Goal: Information Seeking & Learning: Learn about a topic

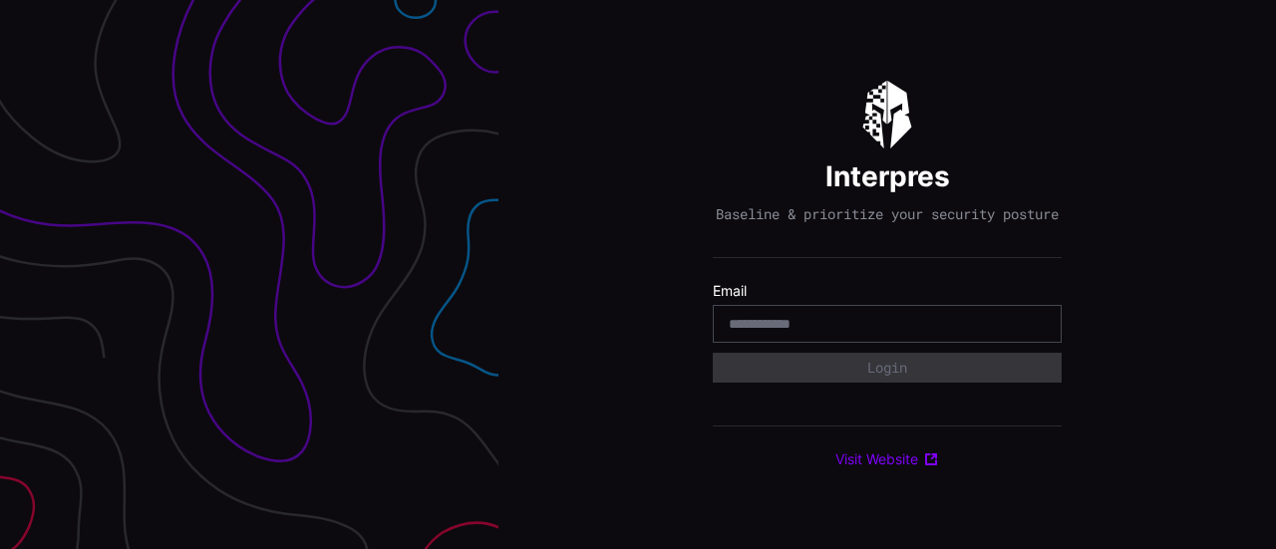
click at [808, 190] on div "Interpres Baseline & prioritize your security posture Email Login Visit Website" at bounding box center [887, 275] width 349 height 388
drag, startPoint x: 440, startPoint y: 148, endPoint x: 115, endPoint y: 224, distance: 334.0
click at [115, 224] on div at bounding box center [249, 274] width 499 height 549
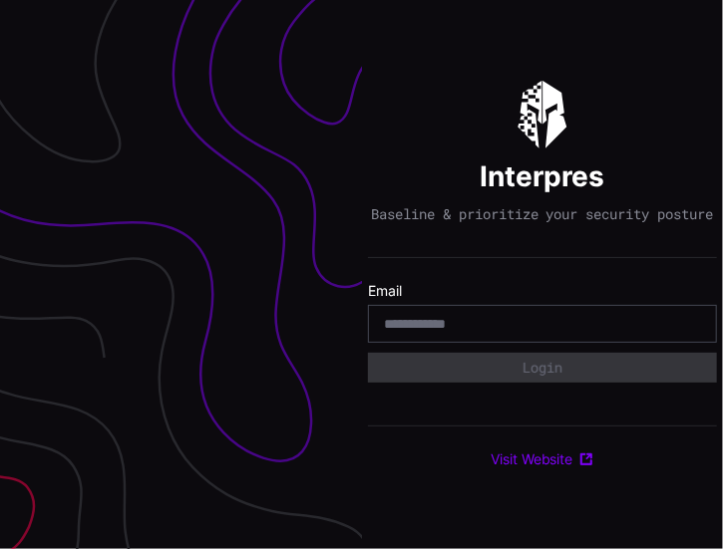
drag, startPoint x: 583, startPoint y: 89, endPoint x: 580, endPoint y: 79, distance: 10.4
click at [584, 85] on div "Interpres Baseline & prioritize your security posture Email Login Visit Website" at bounding box center [542, 275] width 349 height 388
click at [114, 220] on div at bounding box center [181, 274] width 362 height 549
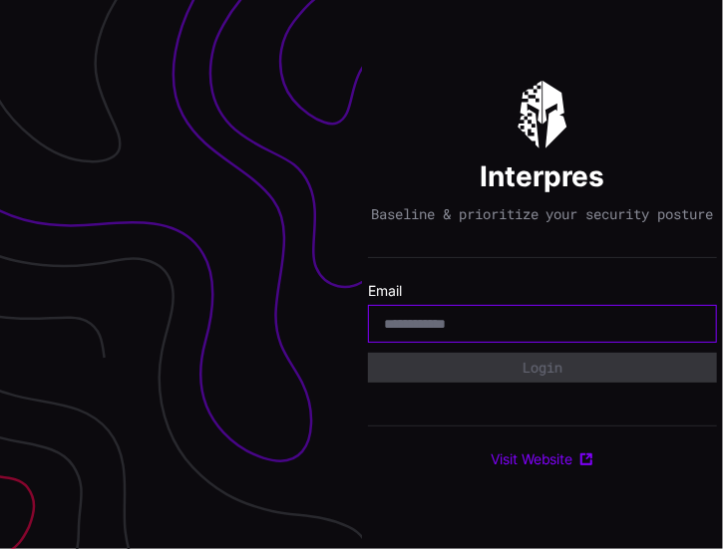
click at [473, 333] on input "email" at bounding box center [542, 324] width 317 height 18
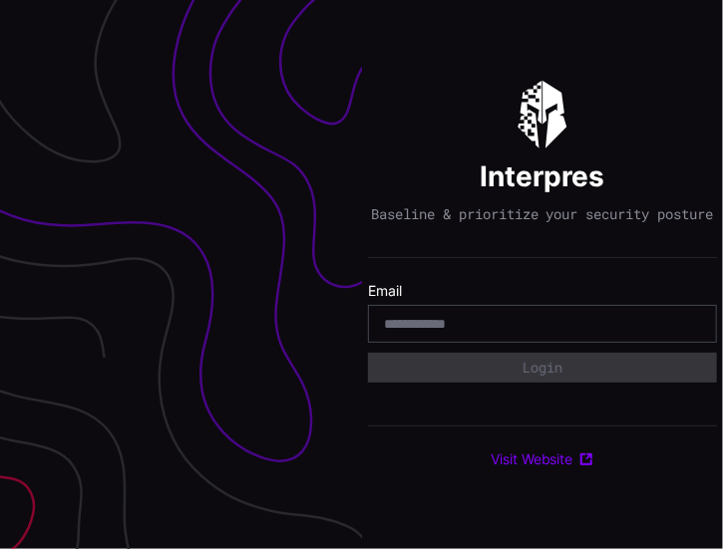
click at [522, 274] on div "Interpres Baseline & prioritize your security posture Email Login Visit Website" at bounding box center [542, 275] width 349 height 388
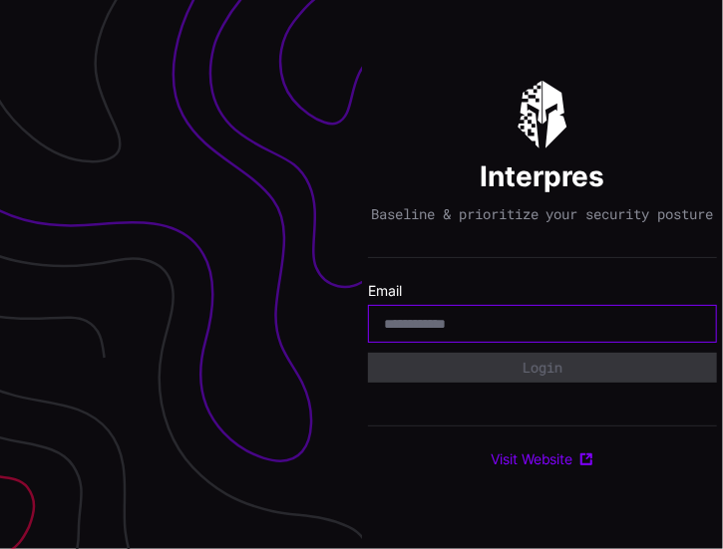
click at [455, 332] on input "email" at bounding box center [542, 324] width 317 height 18
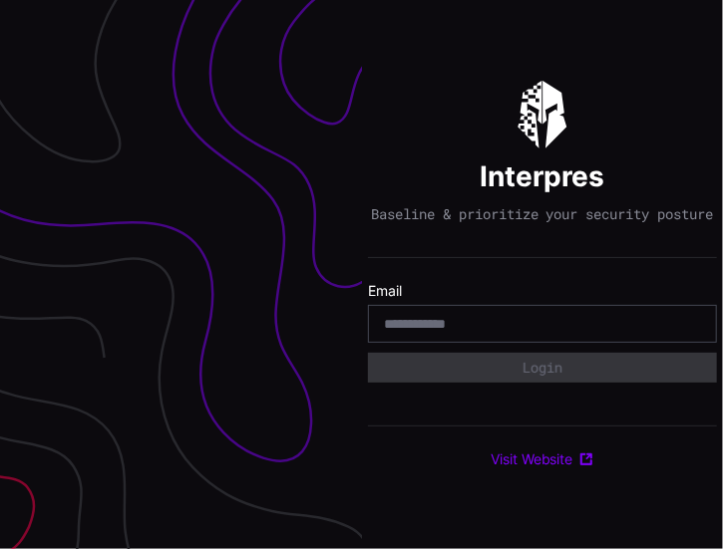
click at [401, 175] on div "Interpres Baseline & prioritize your security posture Email Login Visit Website" at bounding box center [542, 275] width 349 height 388
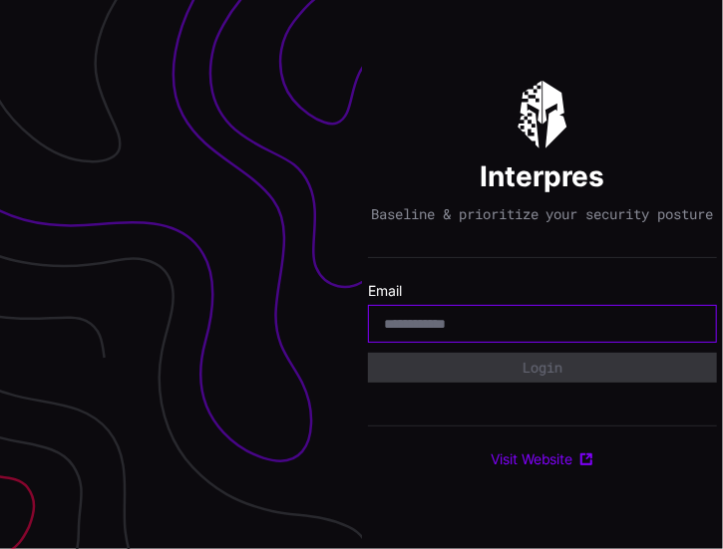
click at [413, 327] on input "email" at bounding box center [542, 324] width 317 height 18
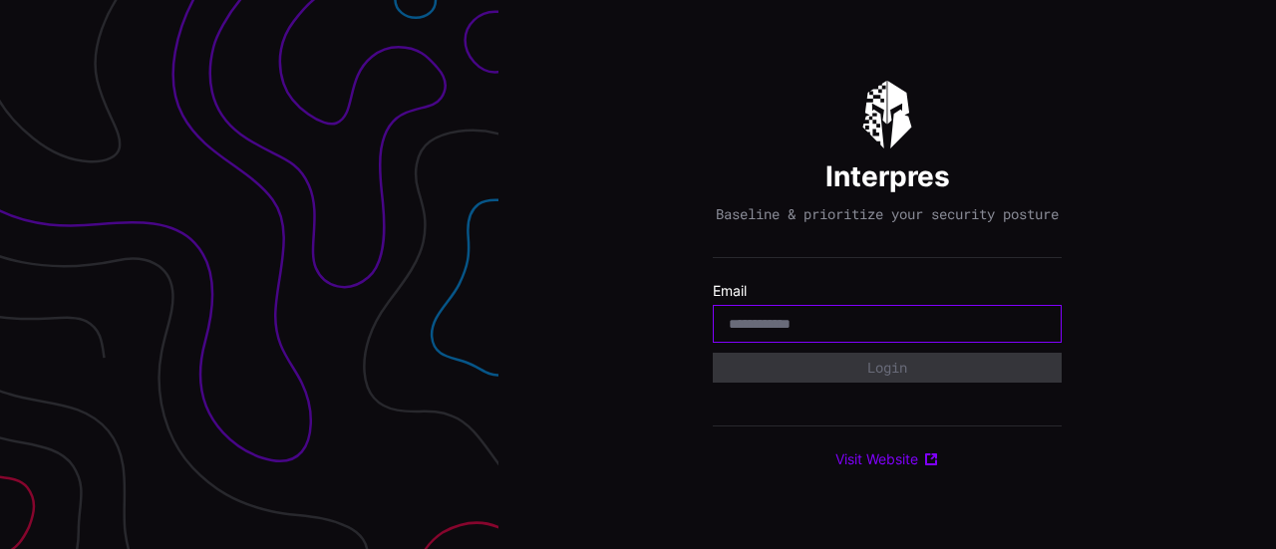
click at [782, 333] on input "email" at bounding box center [887, 324] width 317 height 18
click at [822, 56] on div "Interpres Baseline & prioritize your security posture Email Login Visit Website" at bounding box center [888, 274] width 778 height 549
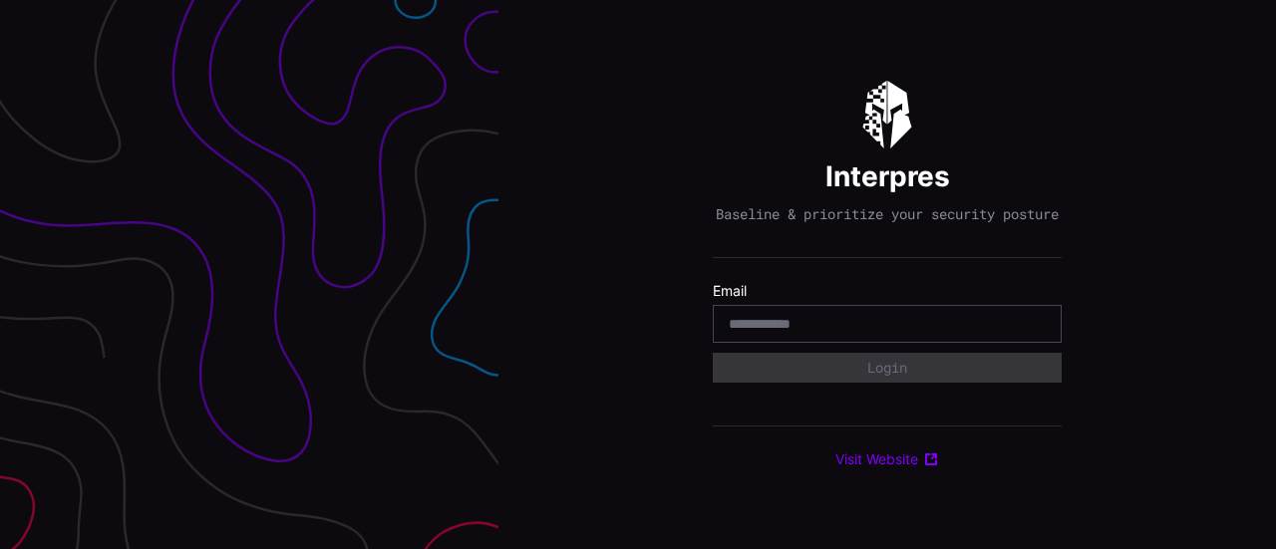
click at [748, 53] on div "Interpres Baseline & prioritize your security posture Email Login Visit Website" at bounding box center [888, 274] width 778 height 549
click at [708, 93] on div "Interpres Baseline & prioritize your security posture Email Login Visit Website" at bounding box center [888, 274] width 778 height 549
click at [1077, 102] on div "Interpres Baseline & prioritize your security posture Email Login Visit Website" at bounding box center [888, 274] width 778 height 549
click at [941, 333] on input "email" at bounding box center [887, 324] width 317 height 18
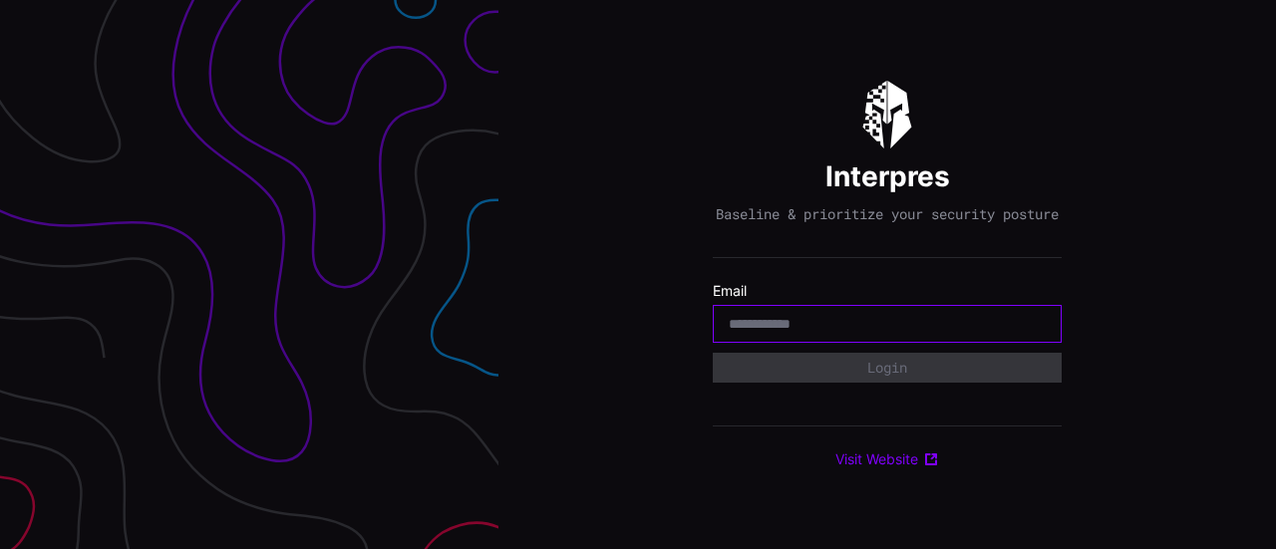
type input "**********"
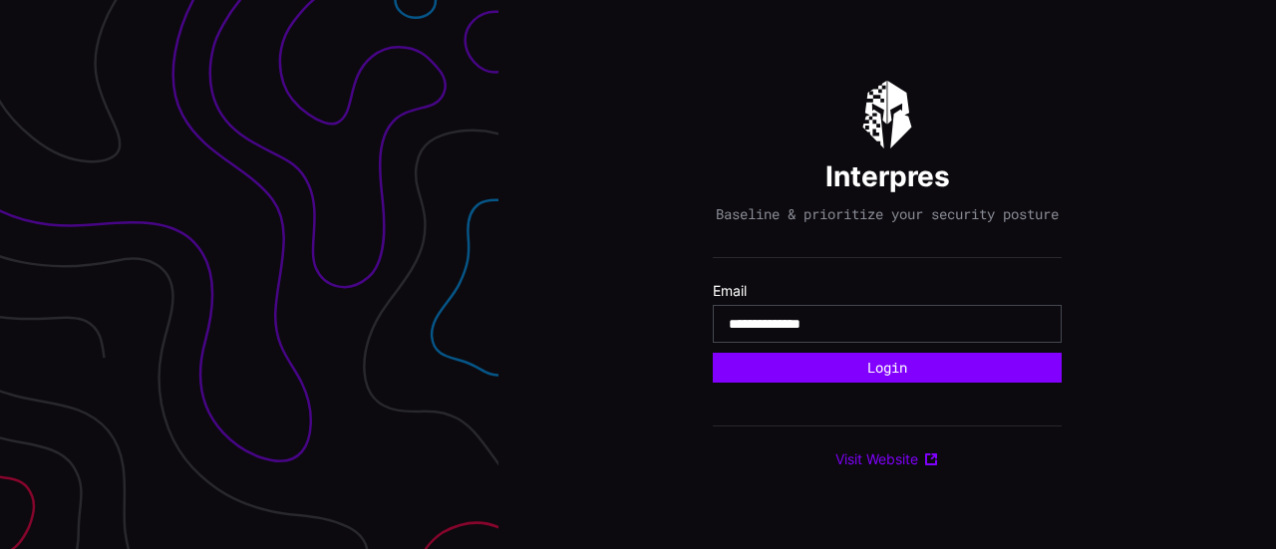
click at [933, 236] on div "**********" at bounding box center [887, 275] width 349 height 388
click at [889, 332] on input "**********" at bounding box center [887, 324] width 317 height 18
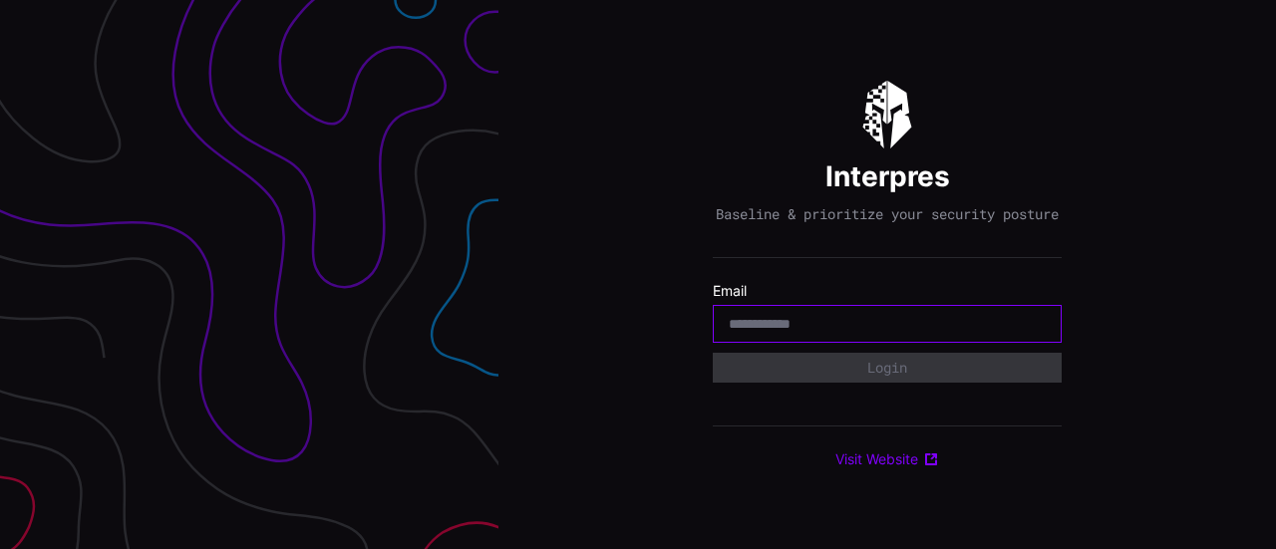
click at [898, 333] on input "email" at bounding box center [887, 324] width 317 height 18
type input "**"
click at [883, 277] on div "Interpres Baseline & prioritize your security posture Email ** Login Visit Webs…" at bounding box center [887, 275] width 349 height 388
click at [872, 333] on input "**" at bounding box center [887, 324] width 317 height 18
click at [870, 333] on input "**" at bounding box center [887, 324] width 317 height 18
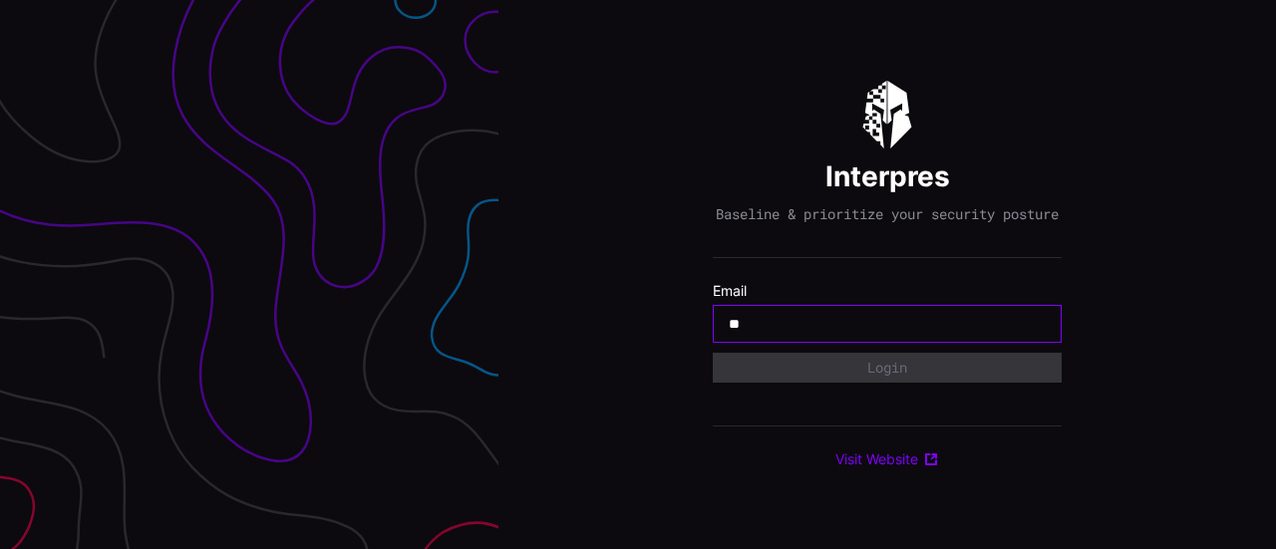
click at [870, 333] on input "**" at bounding box center [887, 324] width 317 height 18
click at [879, 333] on input "email" at bounding box center [887, 324] width 317 height 18
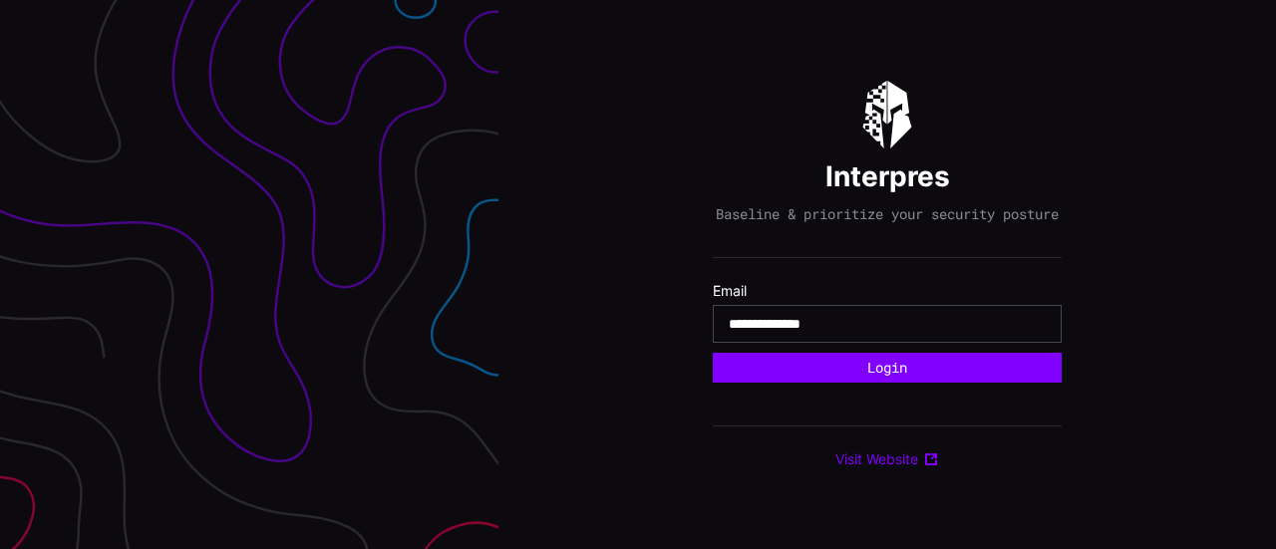
click at [818, 268] on div "**********" at bounding box center [887, 275] width 349 height 388
click at [932, 333] on input "**********" at bounding box center [887, 324] width 317 height 18
type input "**********"
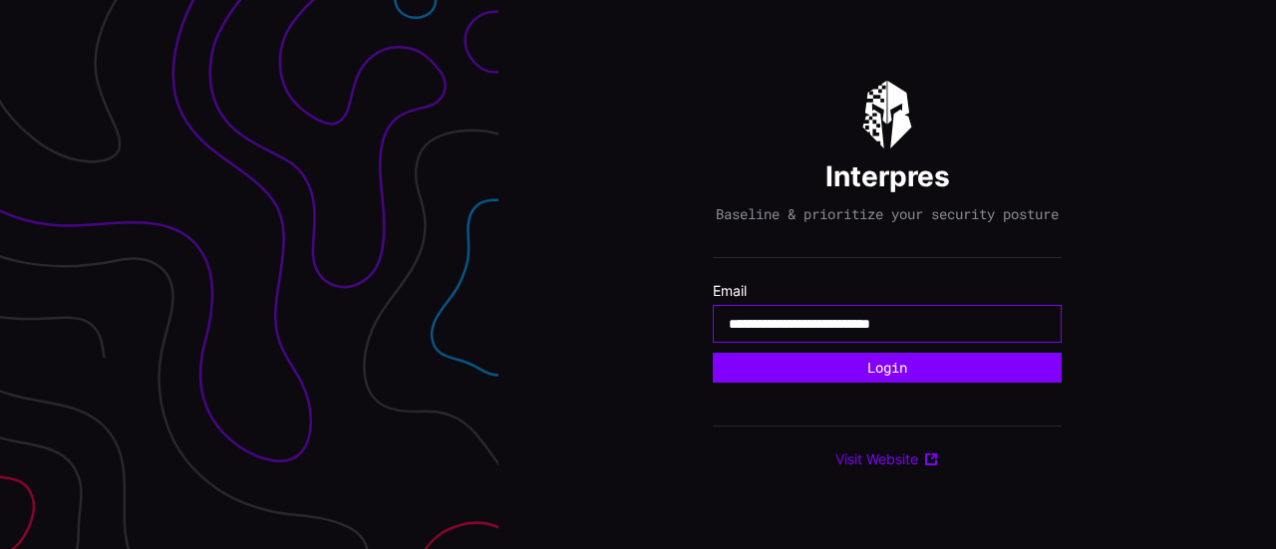
click at [713, 353] on button "Login" at bounding box center [887, 368] width 349 height 30
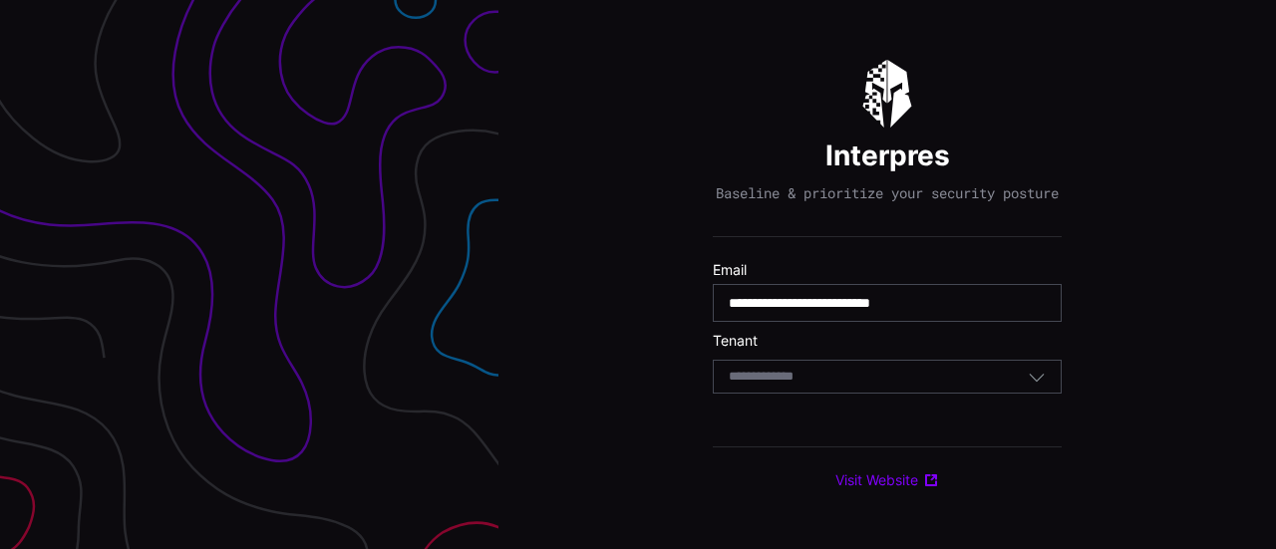
click at [925, 350] on label "Tenant" at bounding box center [887, 341] width 349 height 18
click at [942, 386] on div "Select Tenant" at bounding box center [878, 377] width 299 height 18
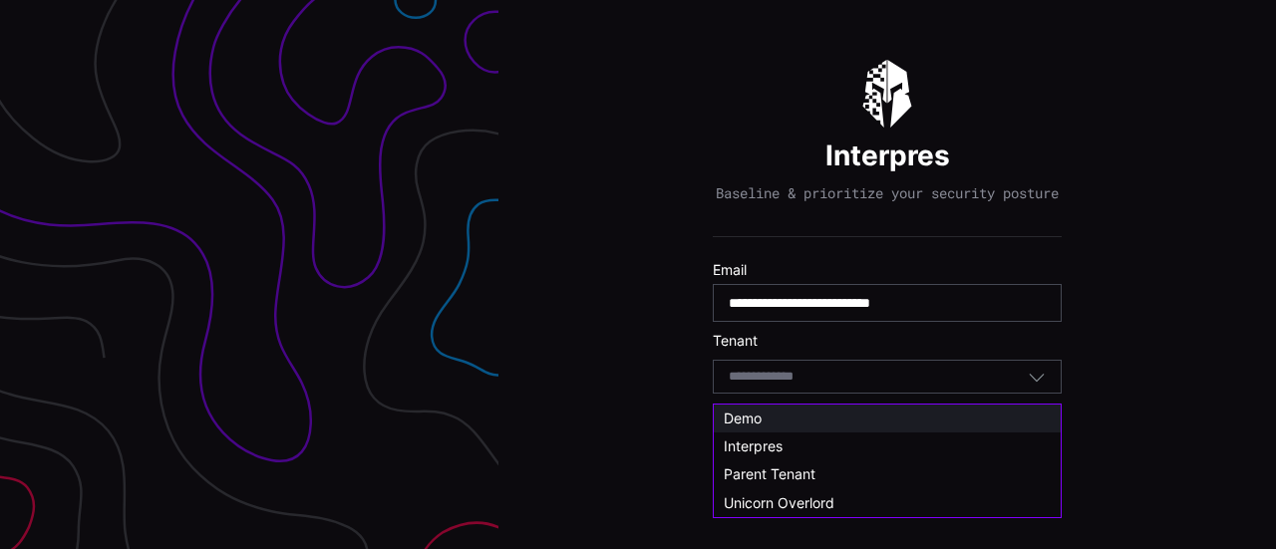
click at [915, 421] on div "Demo" at bounding box center [887, 419] width 327 height 18
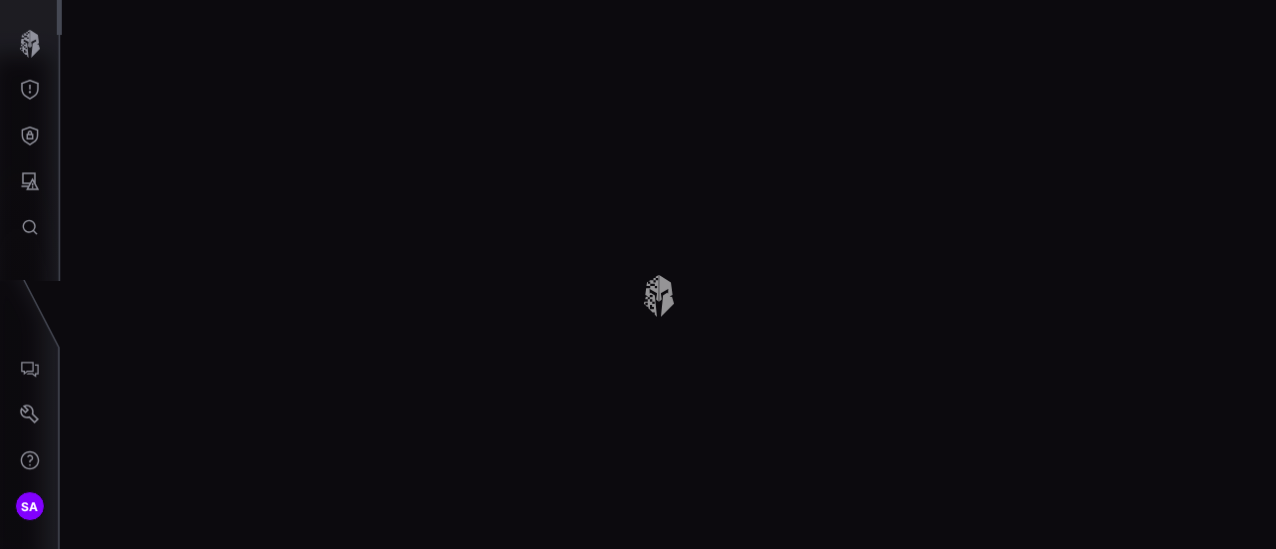
click at [669, 198] on div at bounding box center [669, 274] width 1215 height 549
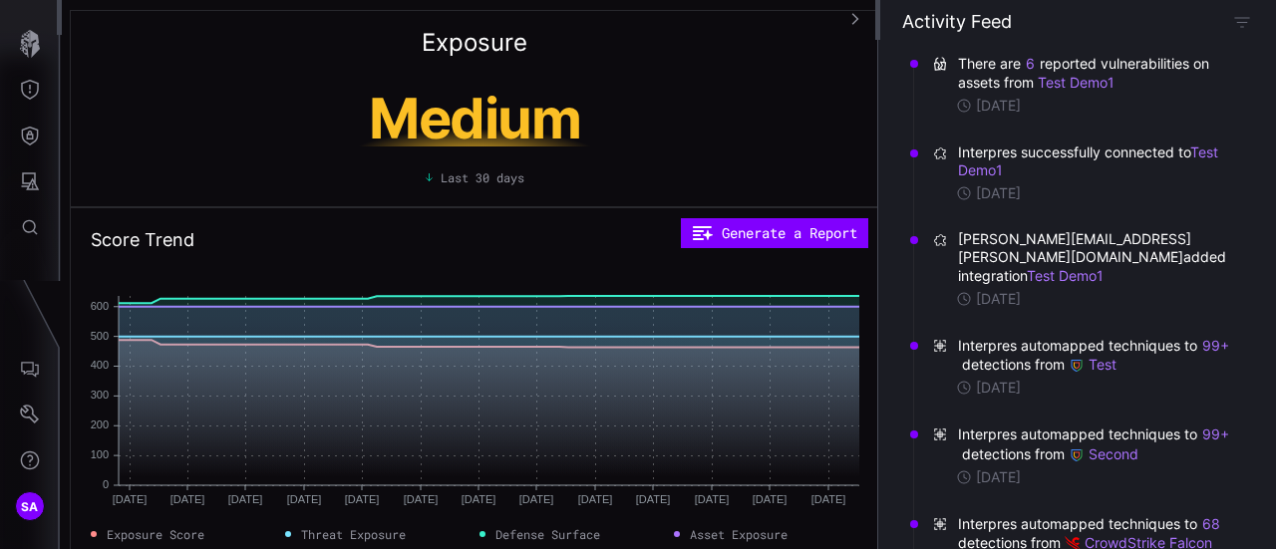
click at [1248, 5] on section "Activity Feed There are 6 reported vulnerabilities on assets from Test Demo1 [D…" at bounding box center [1077, 274] width 399 height 549
click at [1250, 21] on button "button" at bounding box center [1243, 22] width 20 height 20
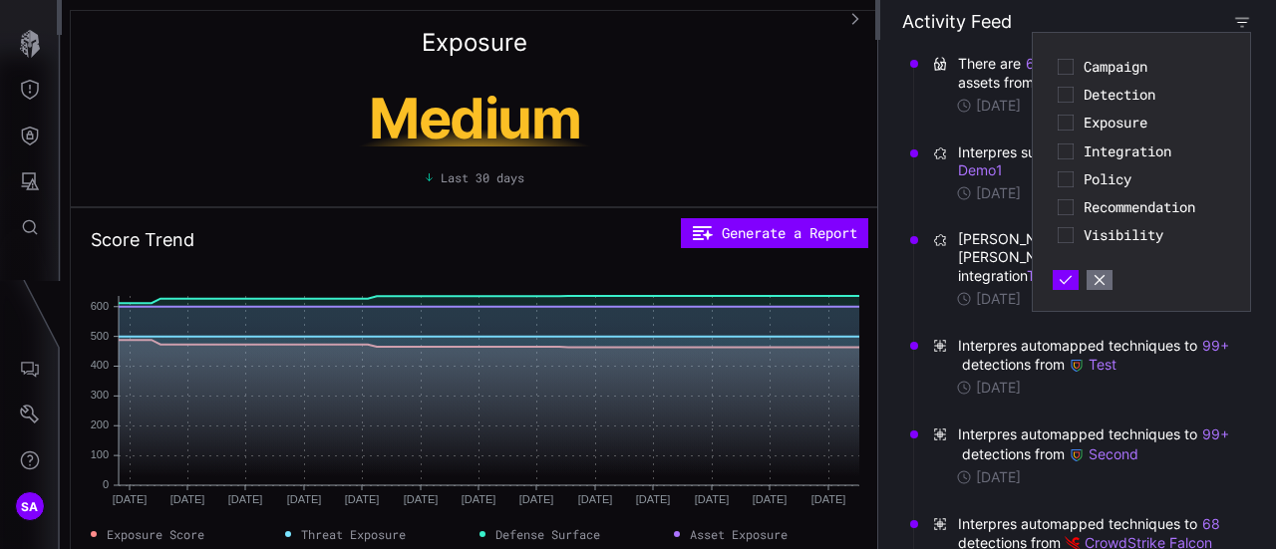
click at [1241, 27] on icon "button" at bounding box center [1242, 22] width 16 height 16
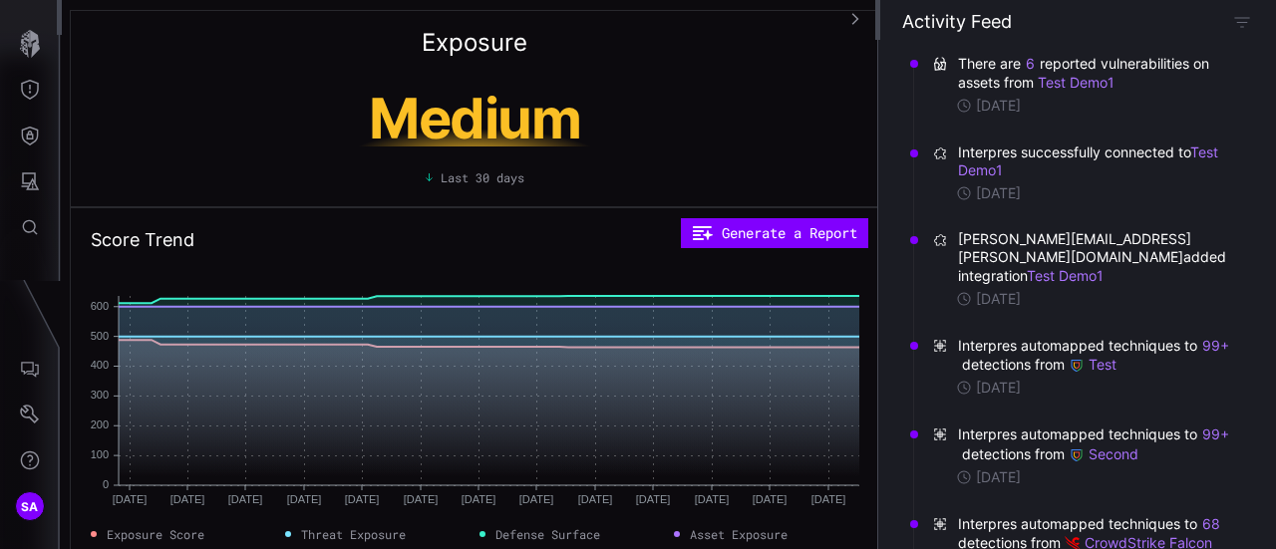
click at [851, 19] on icon "button" at bounding box center [856, 19] width 14 height 14
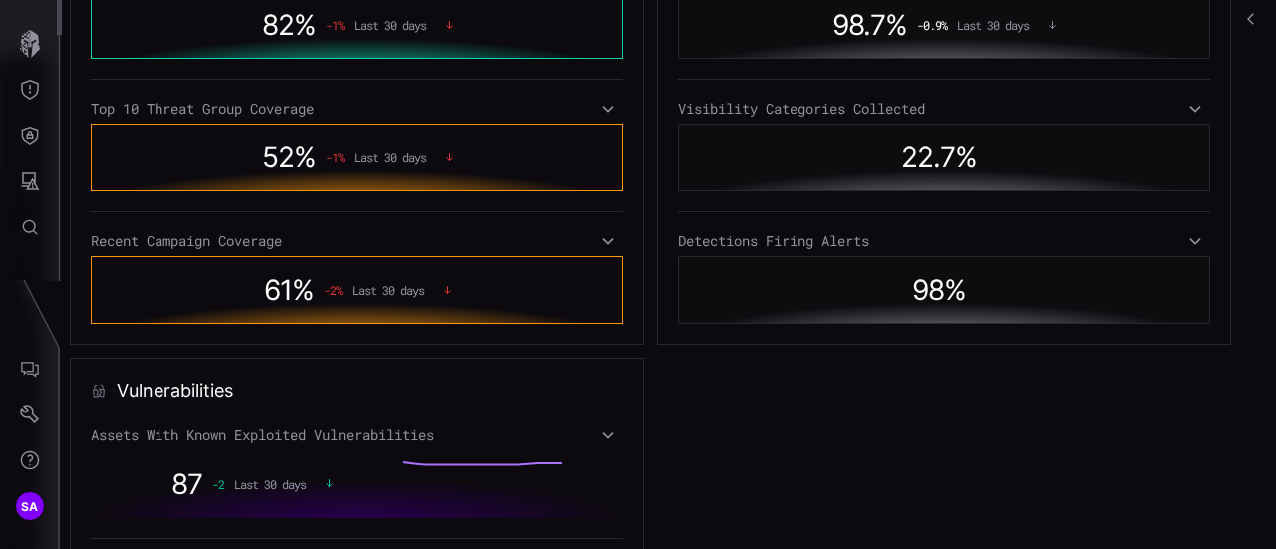
scroll to position [798, 0]
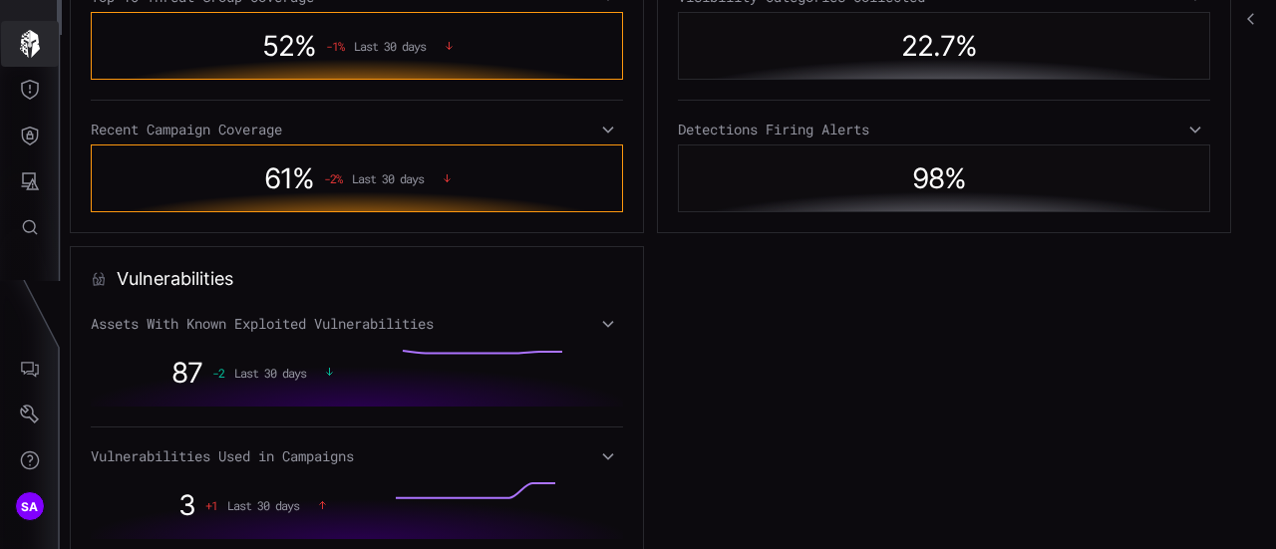
click at [14, 49] on button "button" at bounding box center [30, 44] width 58 height 46
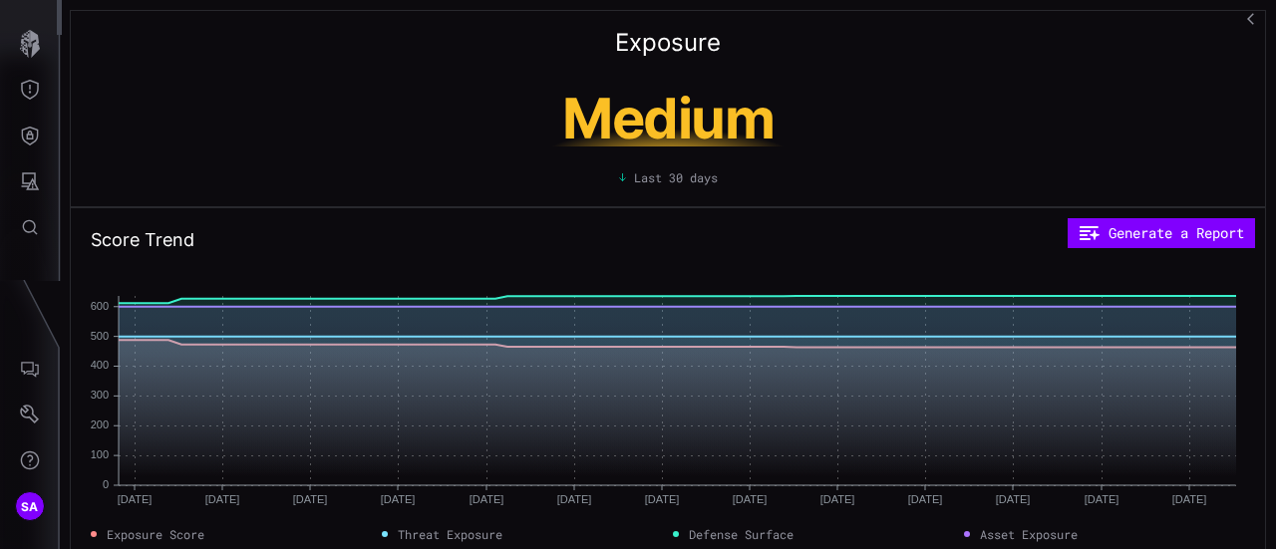
scroll to position [399, 0]
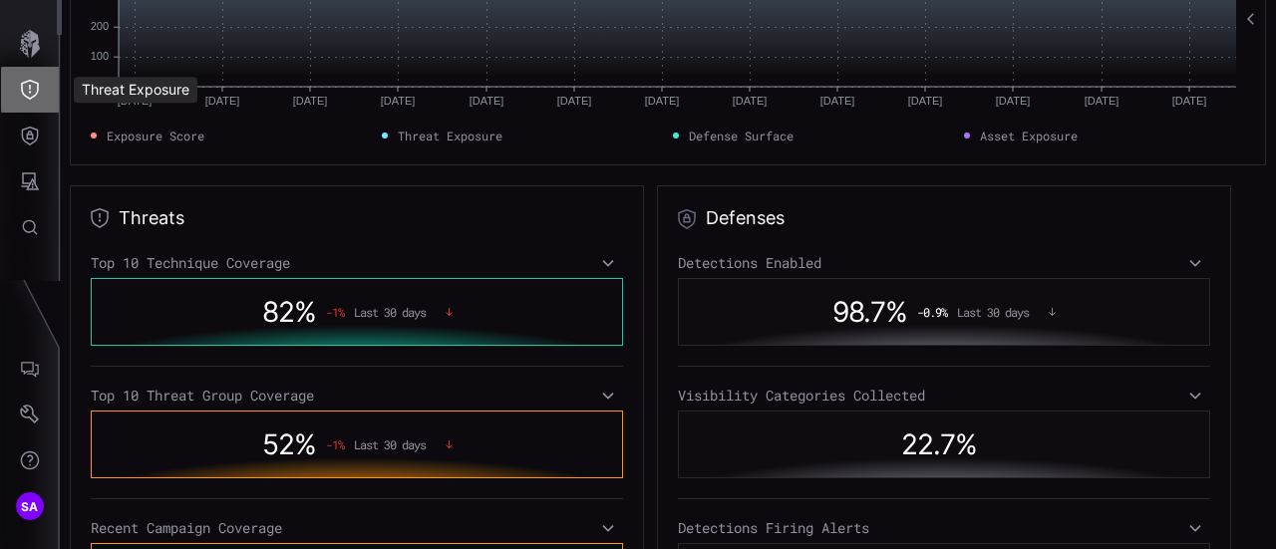
click at [14, 88] on button "Threat Exposure" at bounding box center [30, 90] width 58 height 46
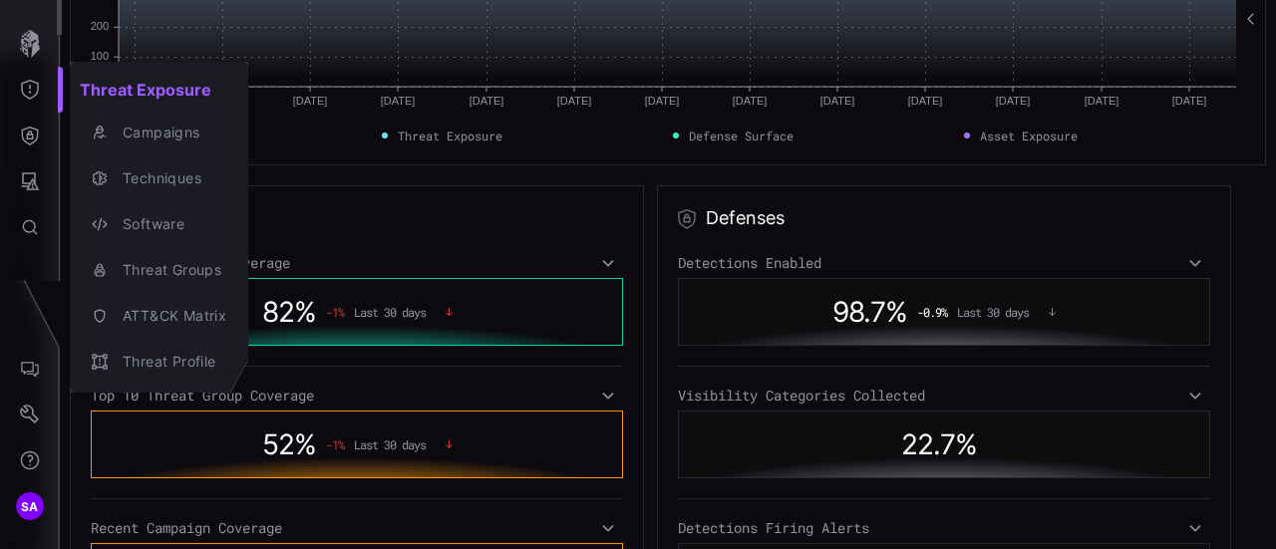
click at [25, 135] on div at bounding box center [638, 274] width 1276 height 549
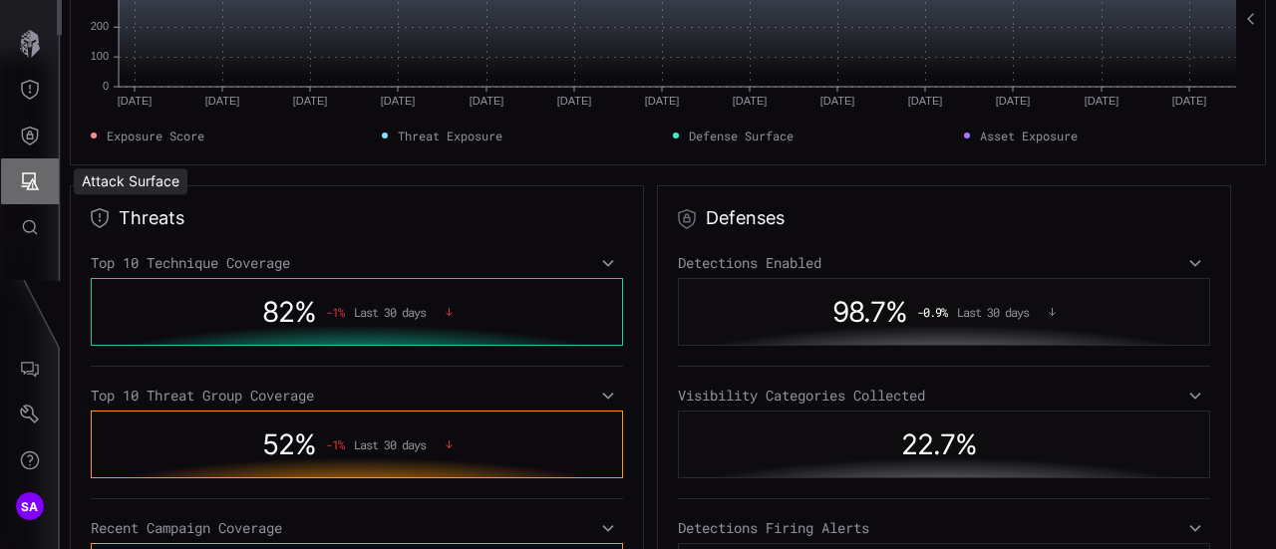
click at [31, 178] on icon "Attack Surface" at bounding box center [30, 182] width 20 height 20
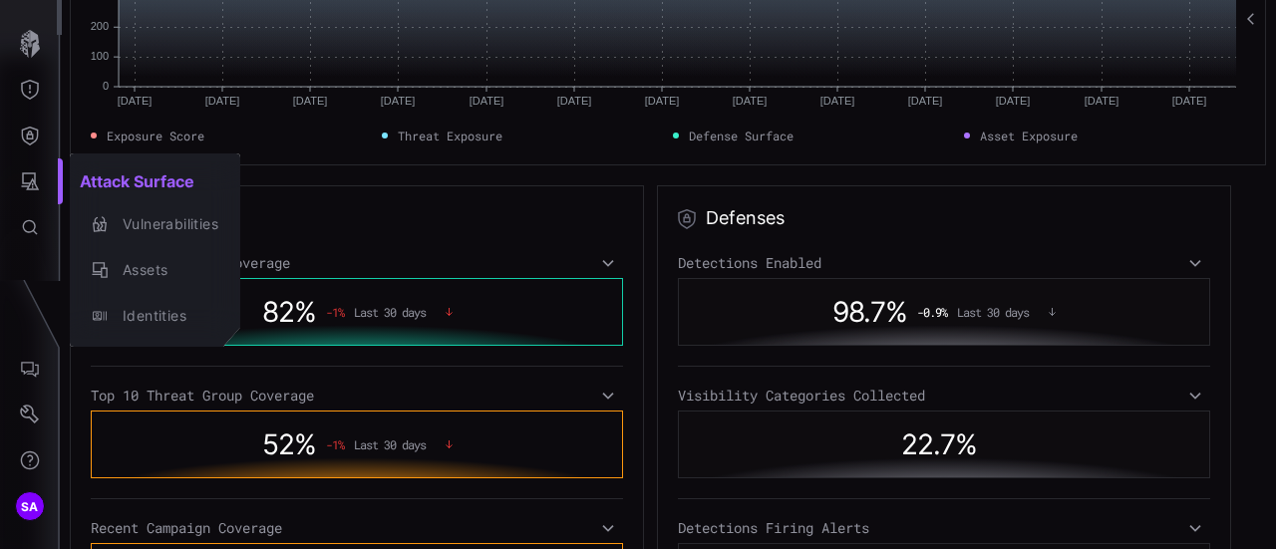
click at [26, 133] on div at bounding box center [638, 274] width 1276 height 549
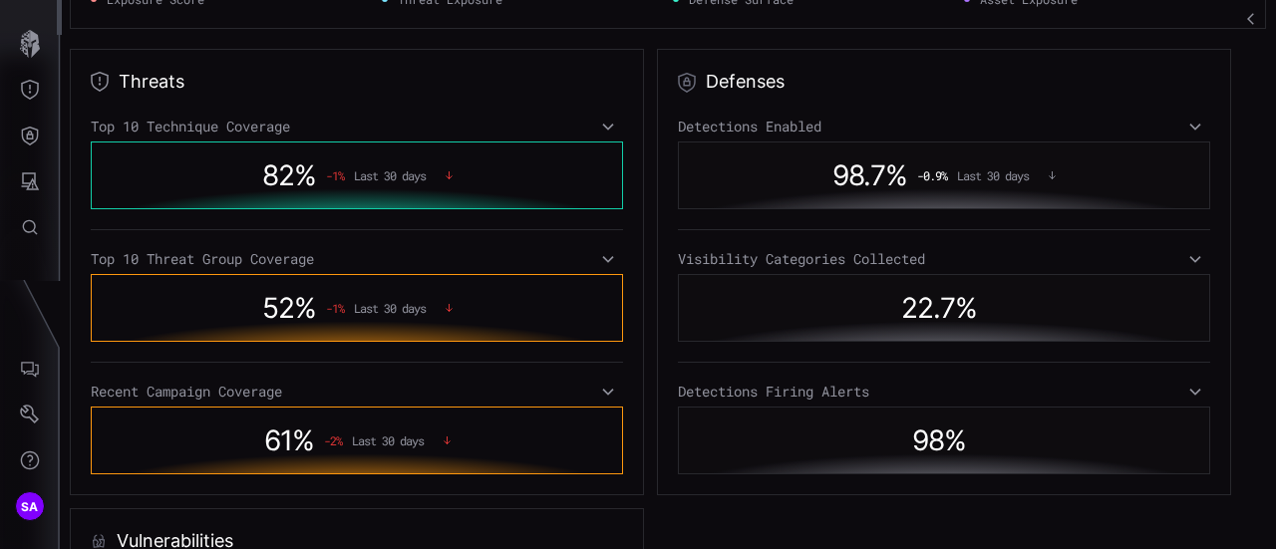
scroll to position [598, 0]
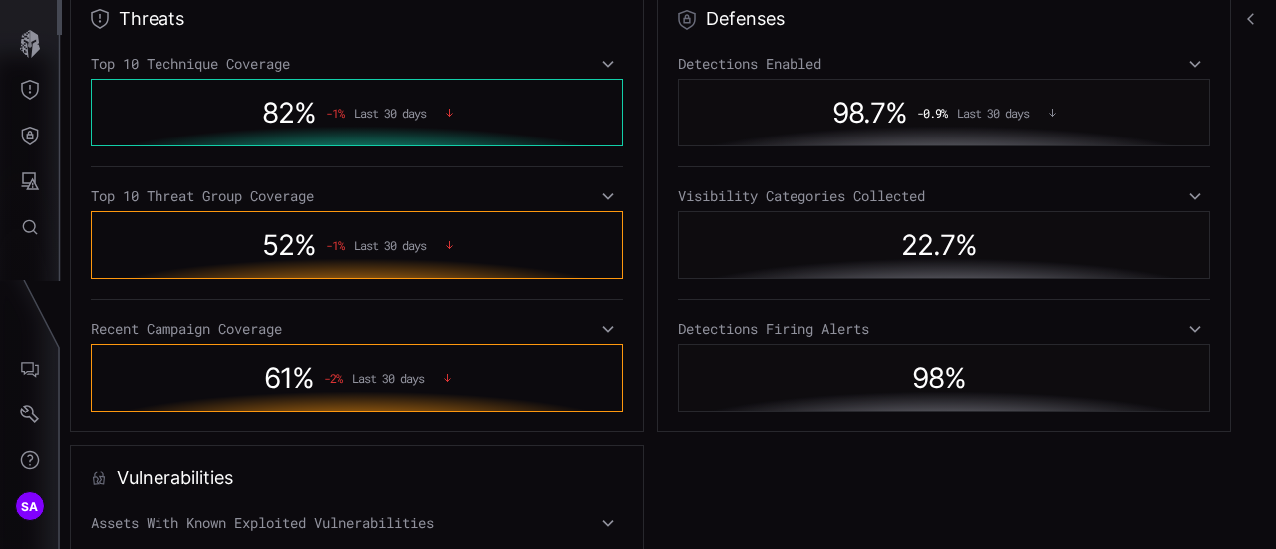
click at [375, 106] on span "Last 30 days" at bounding box center [390, 113] width 72 height 14
click at [606, 56] on icon at bounding box center [608, 64] width 14 height 16
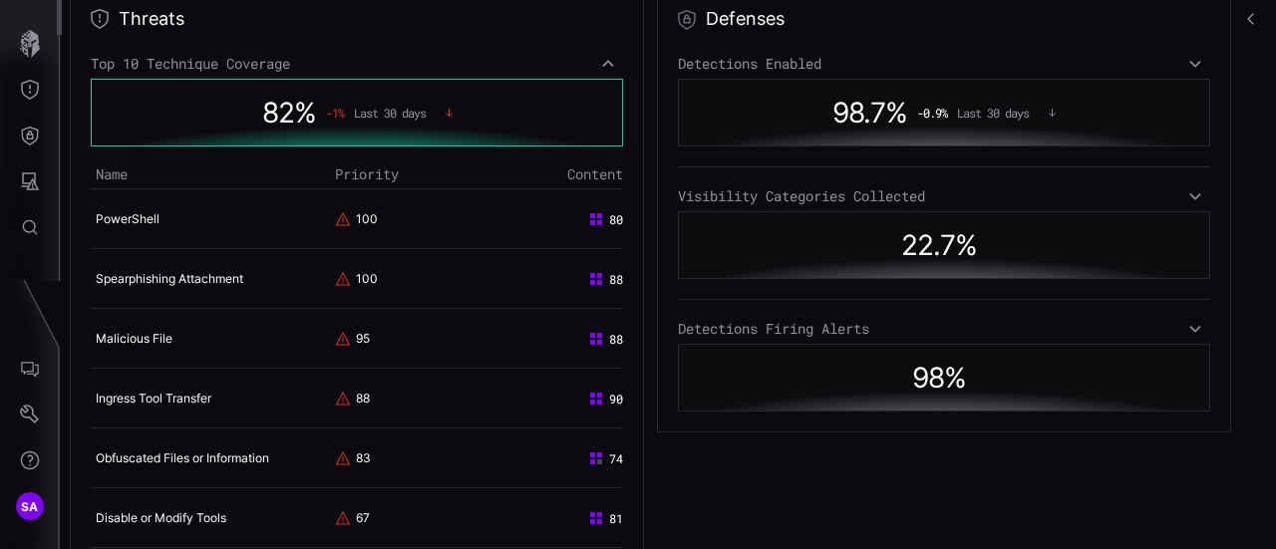
click at [608, 63] on icon at bounding box center [608, 64] width 14 height 16
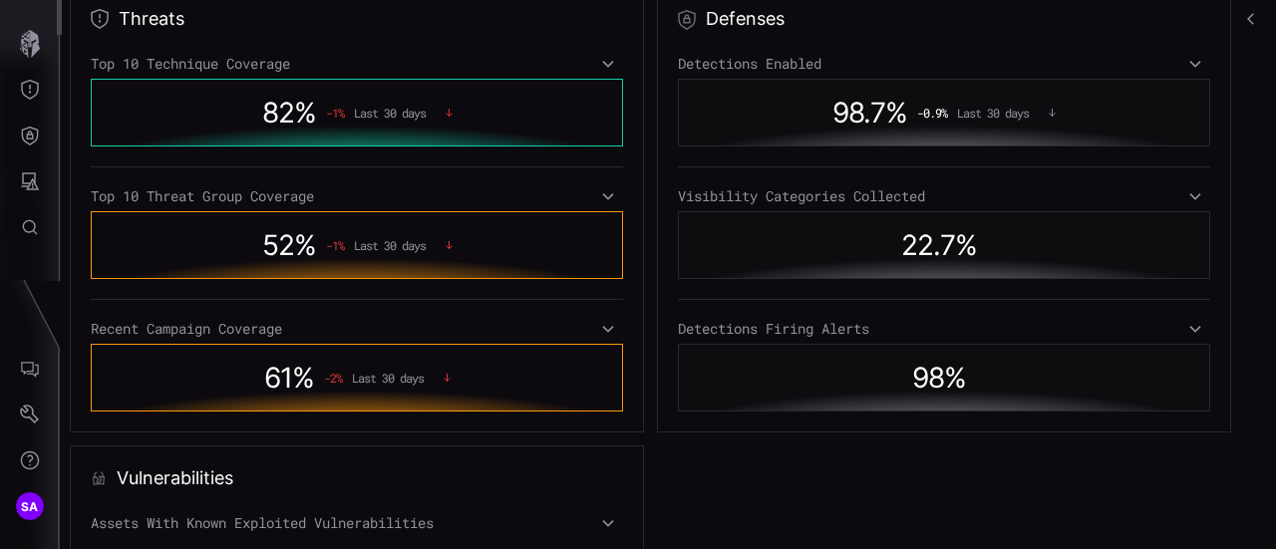
click at [601, 202] on icon at bounding box center [608, 196] width 14 height 16
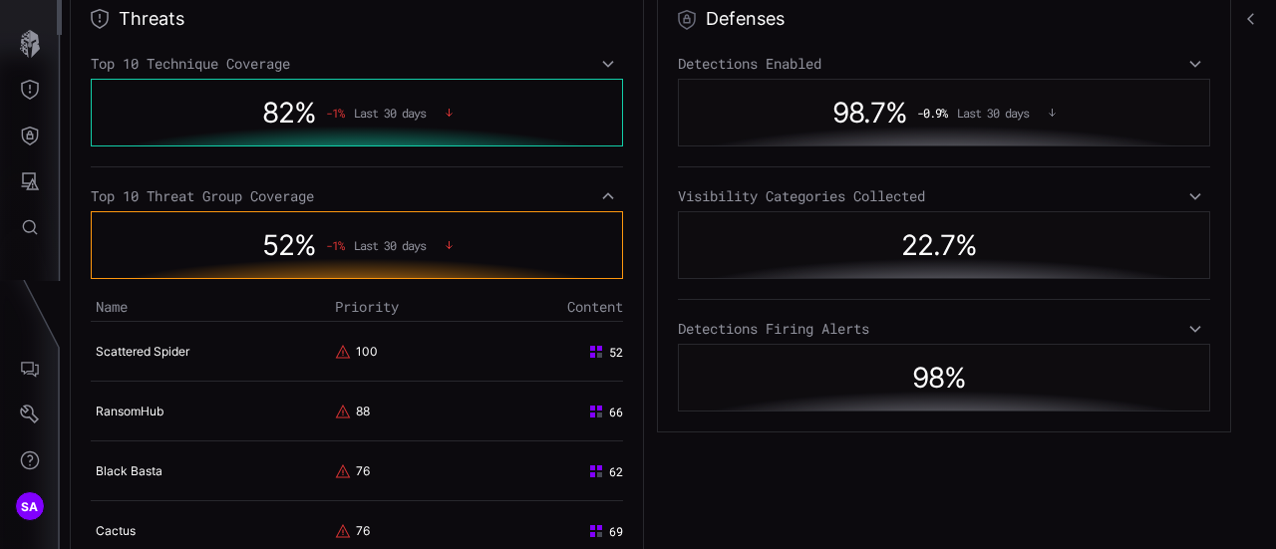
click at [601, 202] on icon at bounding box center [608, 196] width 14 height 16
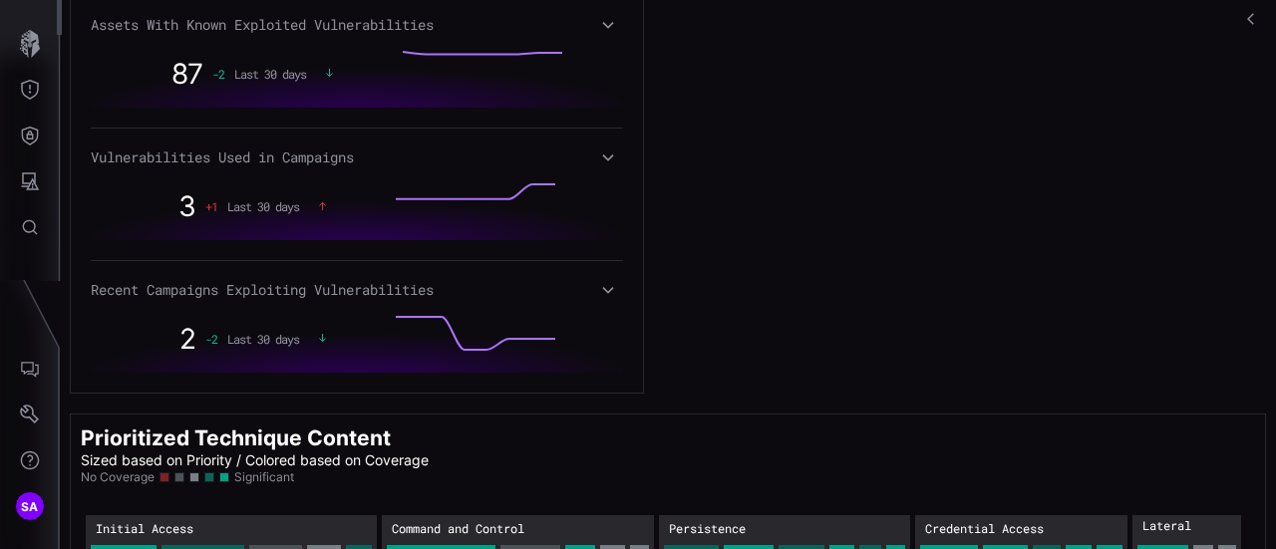
scroll to position [1349, 0]
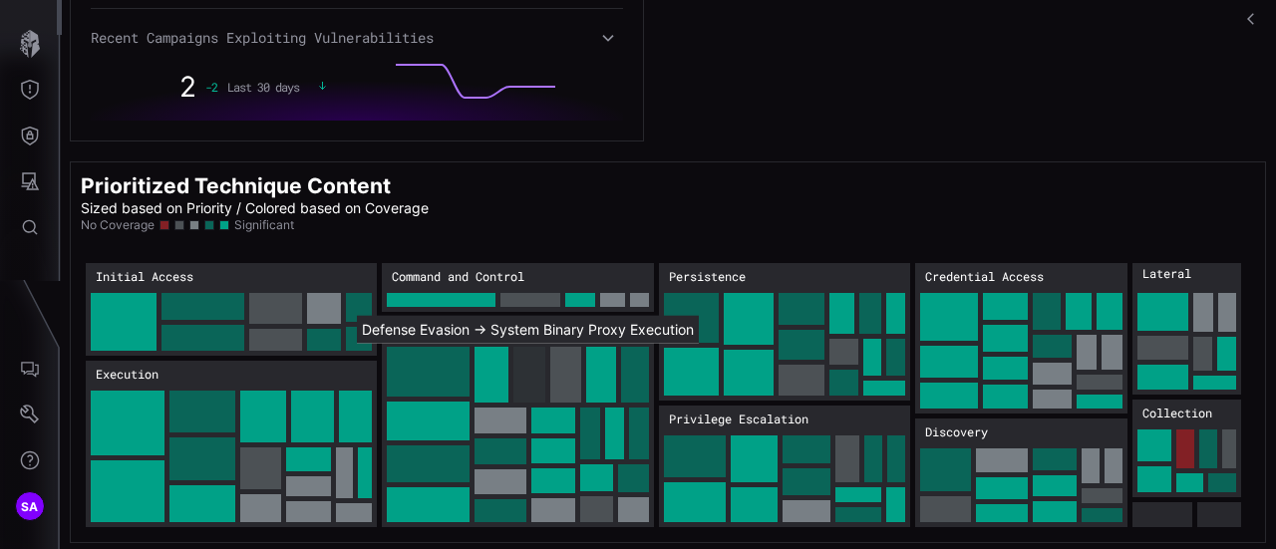
click at [540, 388] on rect "Defense Evasion → Defense Evasion:System Binary Proxy Execution: 39" at bounding box center [530, 375] width 32 height 56
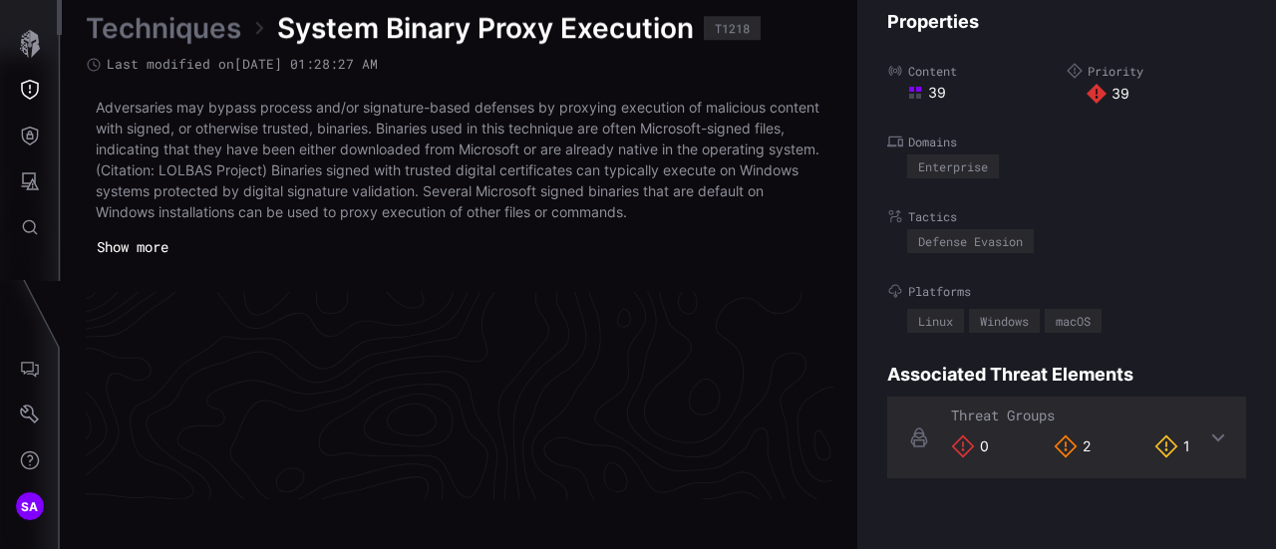
scroll to position [4391, 1129]
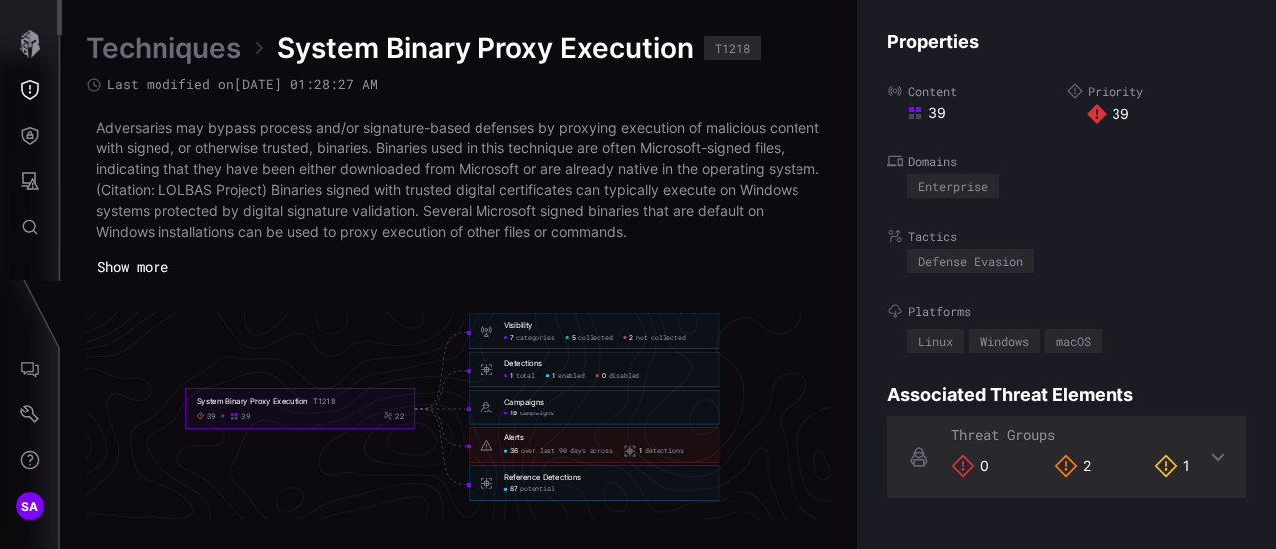
click at [564, 314] on div "Visibility 7 categories 5 collected 2 not collected" at bounding box center [594, 331] width 250 height 35
click at [542, 340] on span "categories" at bounding box center [536, 338] width 38 height 9
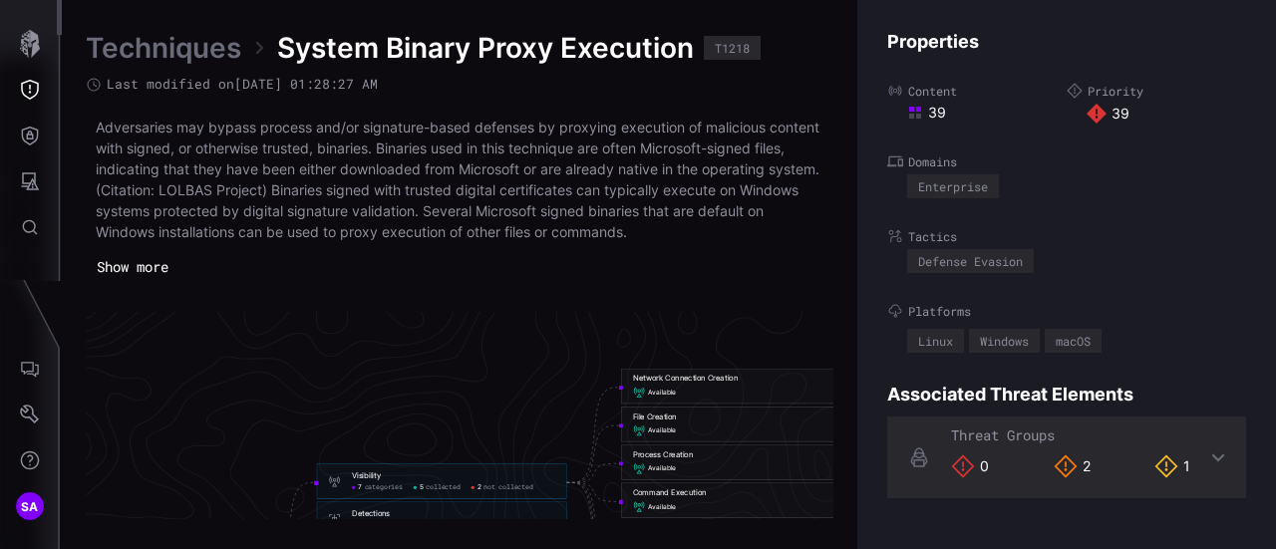
drag, startPoint x: 717, startPoint y: 328, endPoint x: 457, endPoint y: 316, distance: 260.5
click at [457, 316] on icon "System Binary Proxy Execution T1218 39 39 22 Visibility 7 categories 5 collecte…" at bounding box center [453, 511] width 2992 height 8975
click at [770, 159] on div "Adversaries may bypass process and/or signature-based defenses by proxying exec…" at bounding box center [460, 180] width 728 height 126
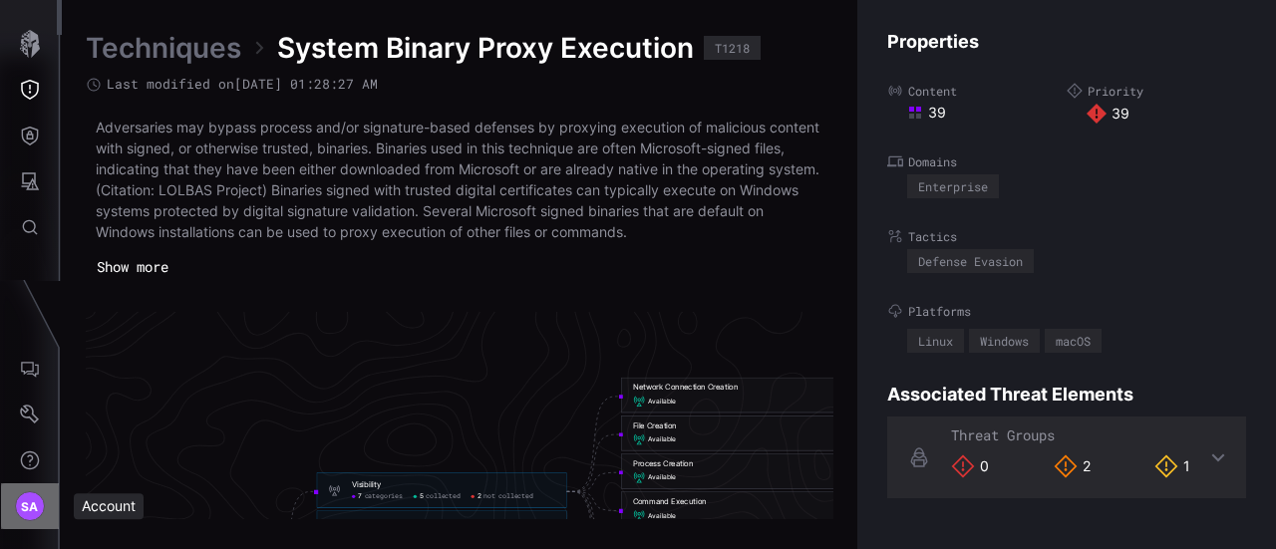
click at [15, 504] on div "SA" at bounding box center [30, 507] width 30 height 30
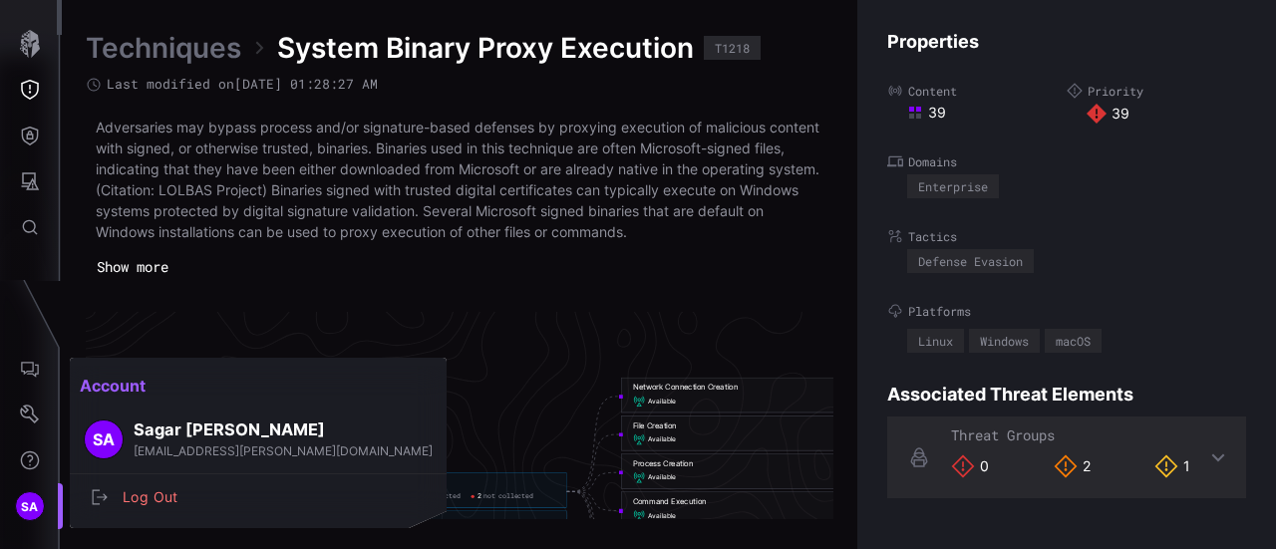
click at [181, 445] on span "[EMAIL_ADDRESS][PERSON_NAME][DOMAIN_NAME]" at bounding box center [283, 451] width 299 height 15
click at [24, 420] on div at bounding box center [638, 274] width 1276 height 549
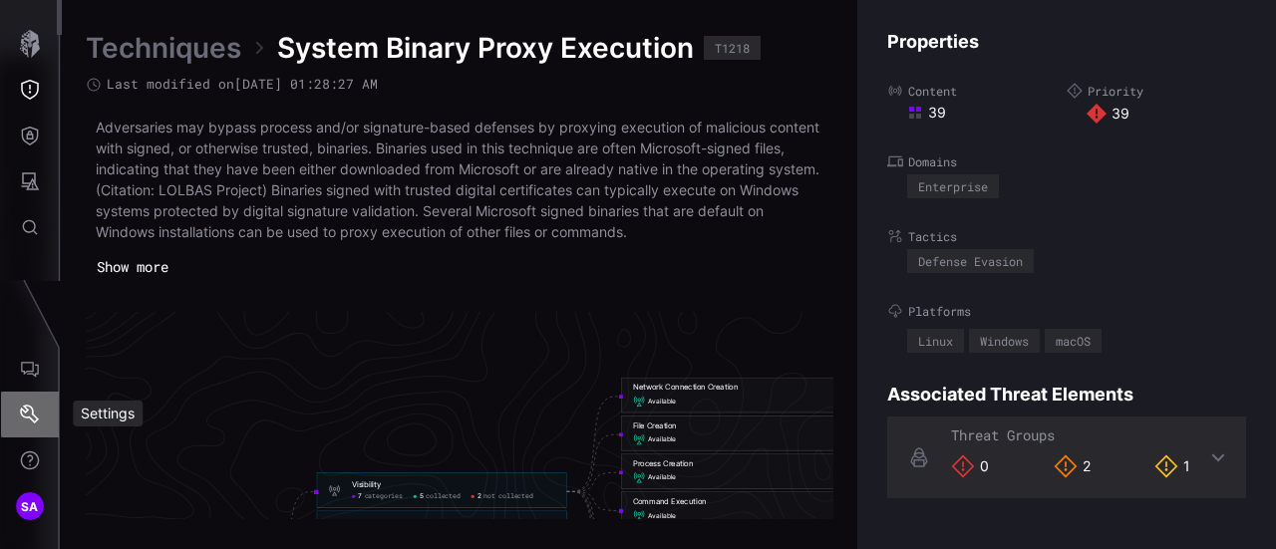
click at [40, 400] on button "Settings" at bounding box center [30, 415] width 58 height 46
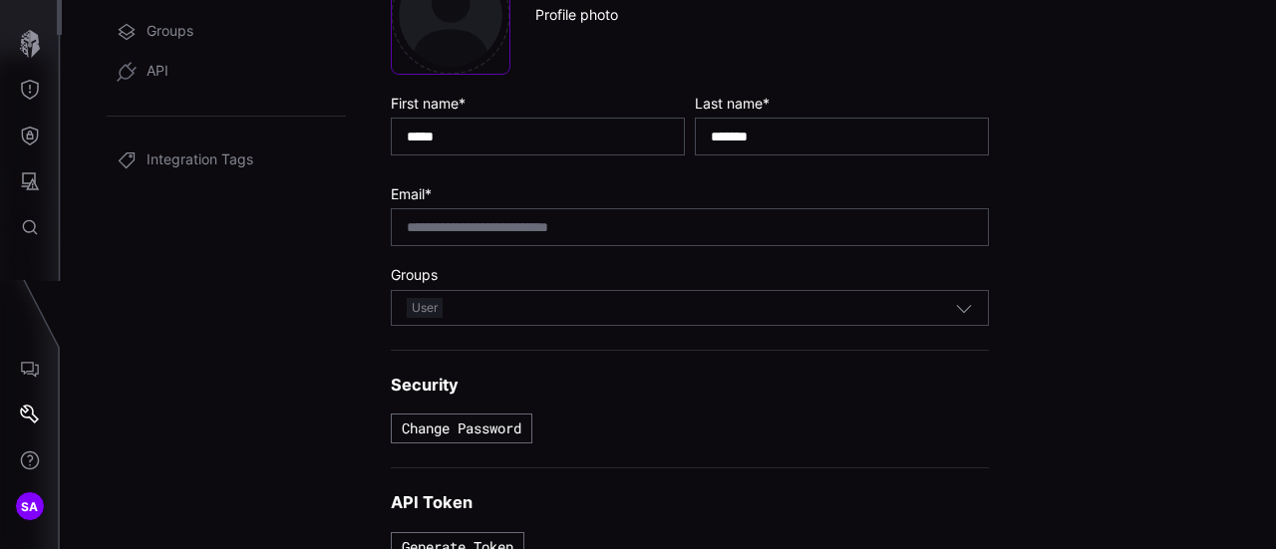
scroll to position [227, 0]
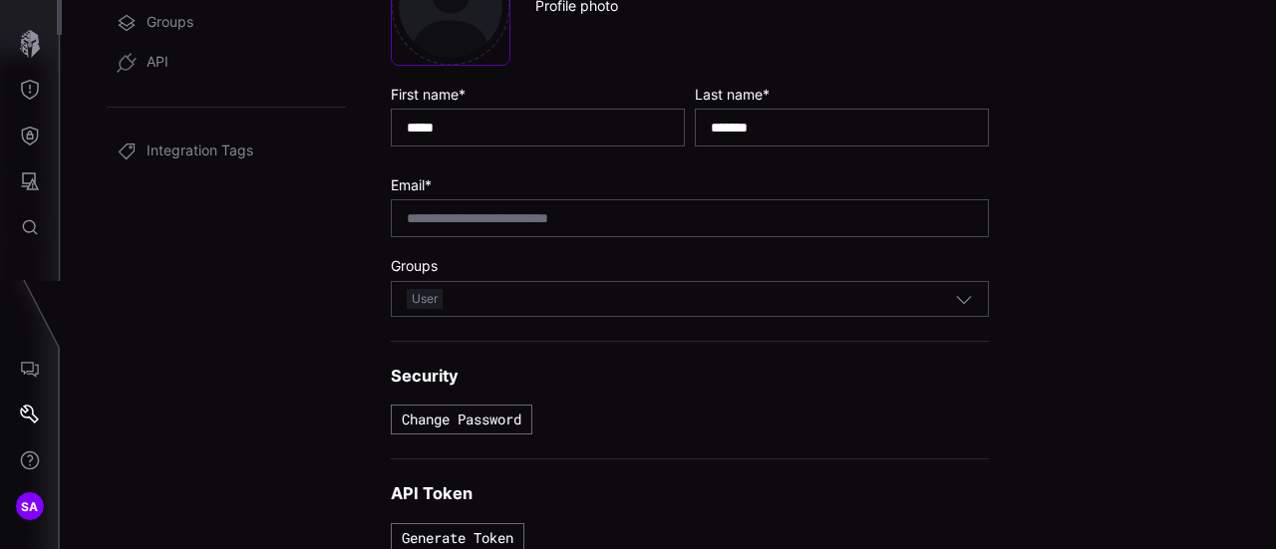
click at [813, 275] on section "Groups User" at bounding box center [690, 286] width 598 height 59
click at [816, 290] on div "User" at bounding box center [681, 299] width 548 height 22
click at [412, 531] on button "Generate Token" at bounding box center [458, 539] width 134 height 30
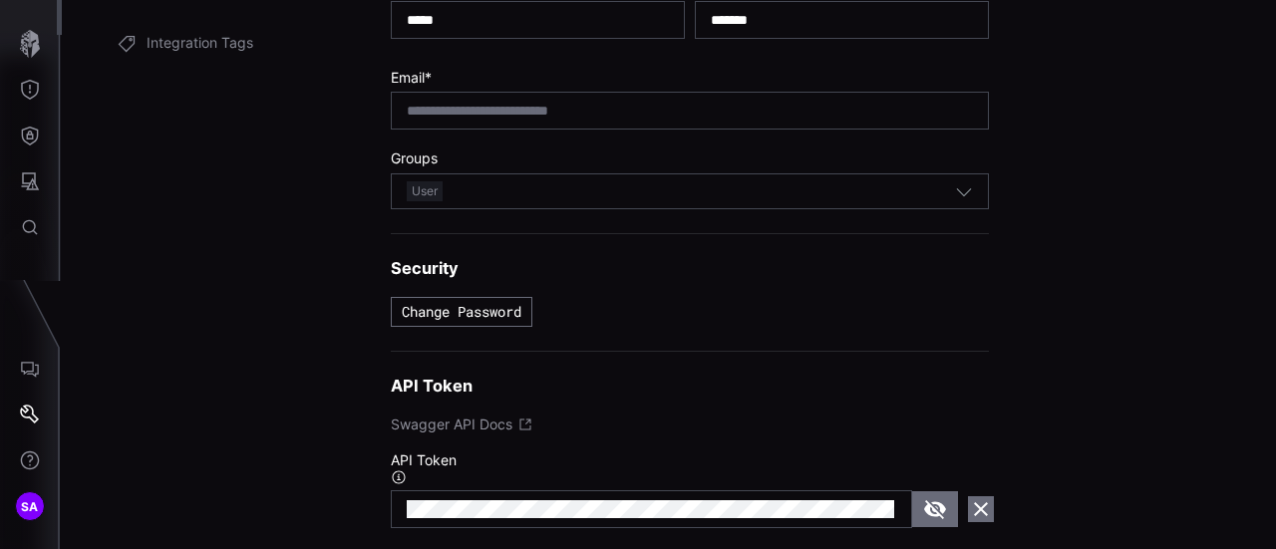
scroll to position [405, 0]
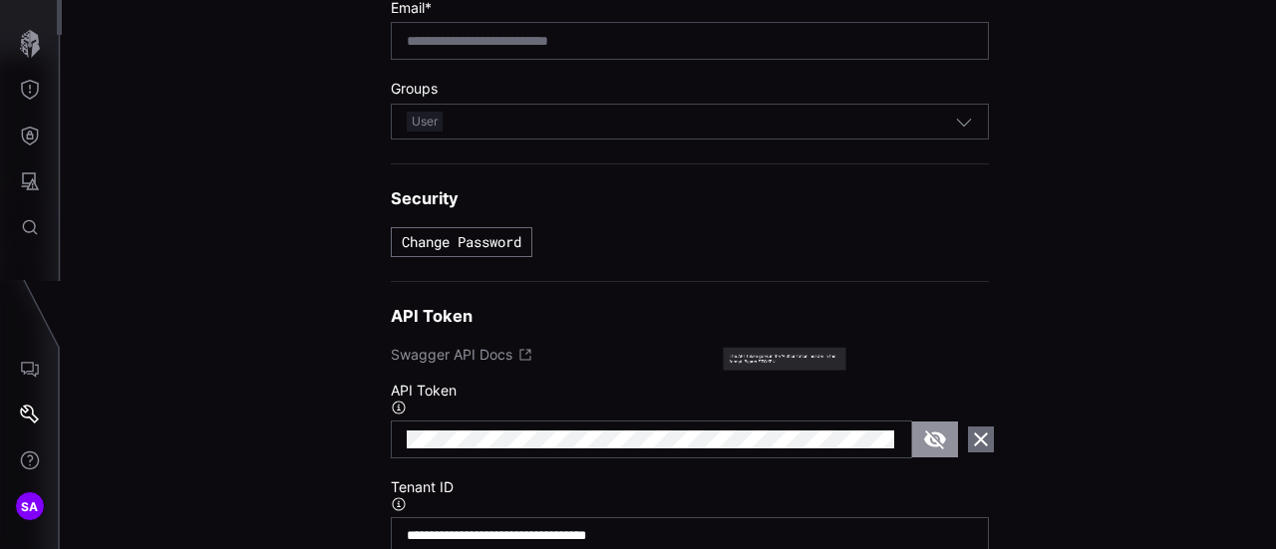
click at [928, 439] on icon "button" at bounding box center [935, 440] width 24 height 24
click at [928, 439] on icon "button" at bounding box center [934, 440] width 22 height 22
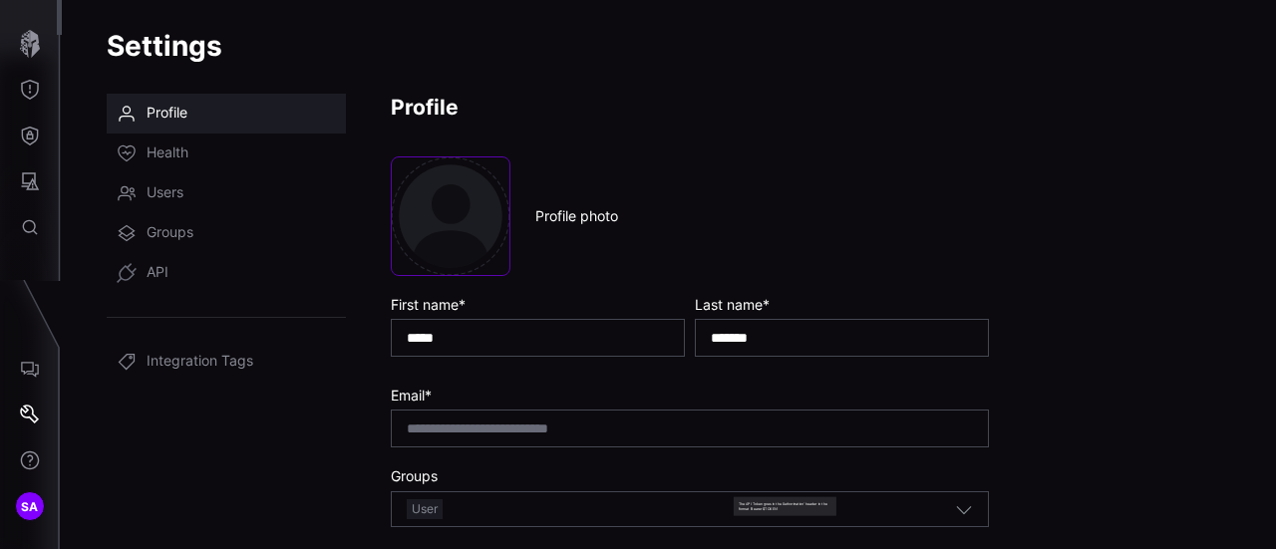
scroll to position [0, 0]
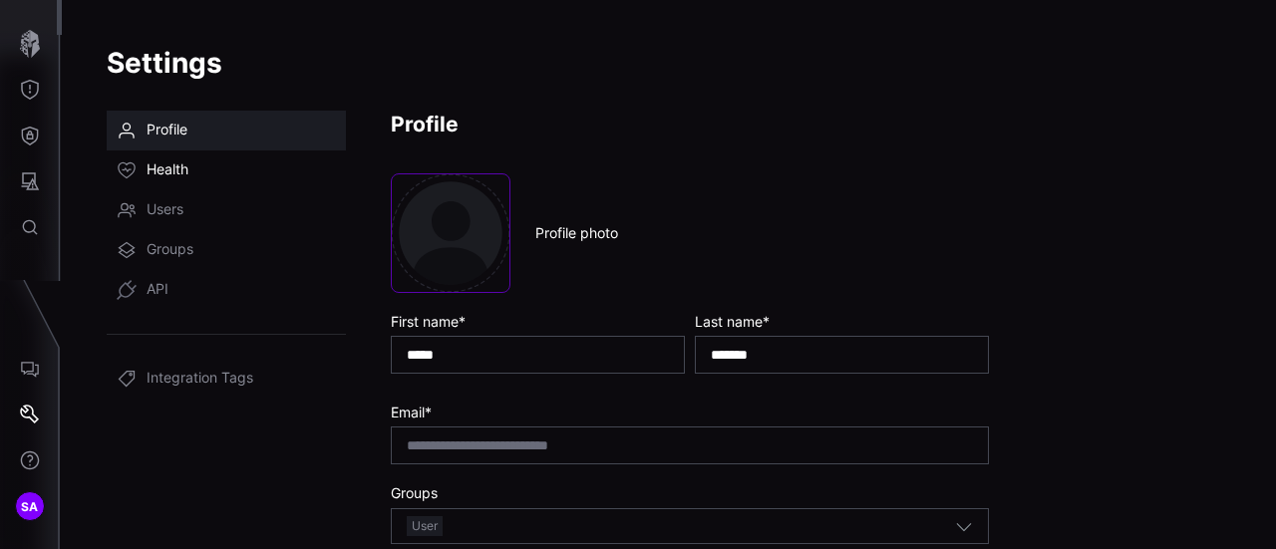
click at [141, 176] on link "Health" at bounding box center [226, 171] width 239 height 40
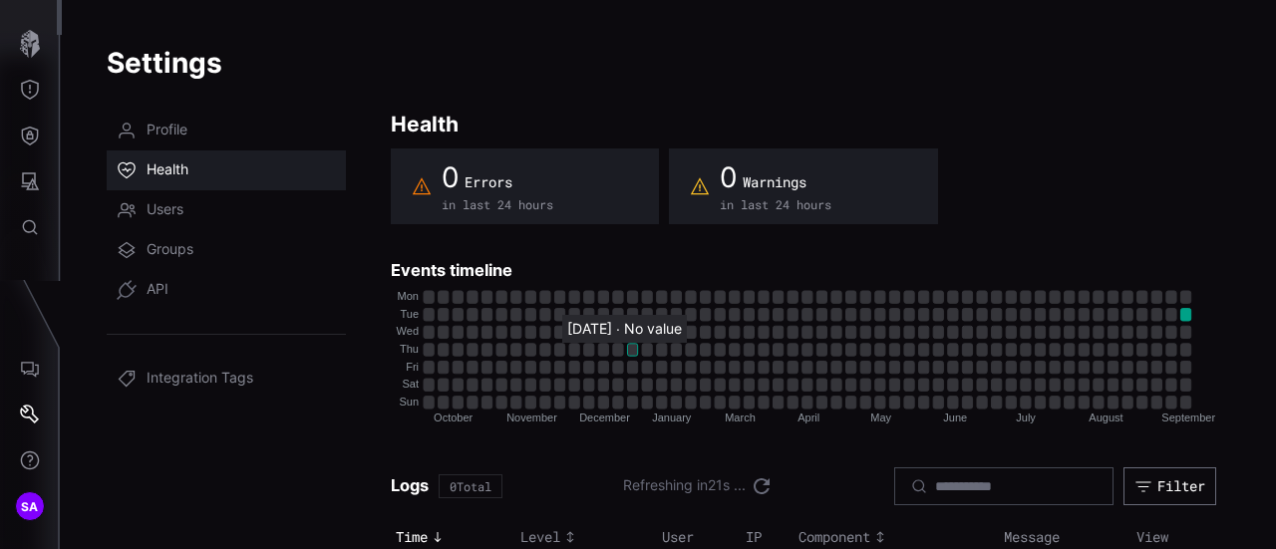
click at [630, 344] on rect "14 ∙ 3: No value" at bounding box center [632, 350] width 10 height 12
click at [1181, 314] on rect "52 ∙ 1: 1" at bounding box center [1186, 315] width 10 height 12
click at [1183, 314] on rect "52 ∙ 1: 1" at bounding box center [1186, 315] width 10 height 12
click at [1184, 314] on rect "52 ∙ 1: 1" at bounding box center [1186, 315] width 10 height 12
click at [31, 460] on icon "Help" at bounding box center [30, 461] width 19 height 19
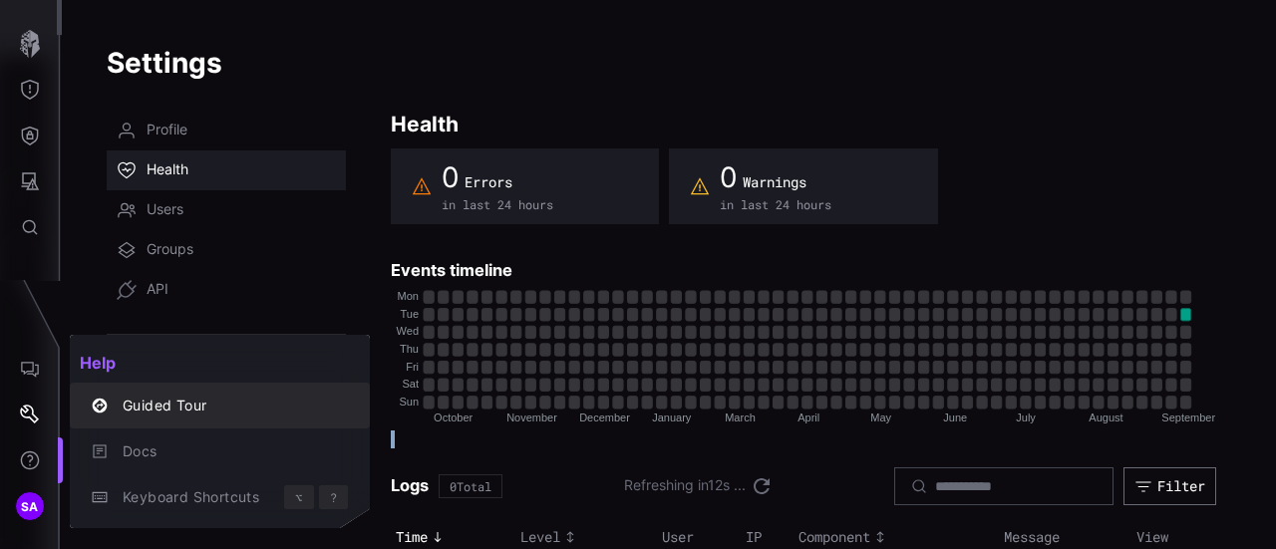
click at [132, 405] on div "Guided Tour" at bounding box center [230, 406] width 235 height 25
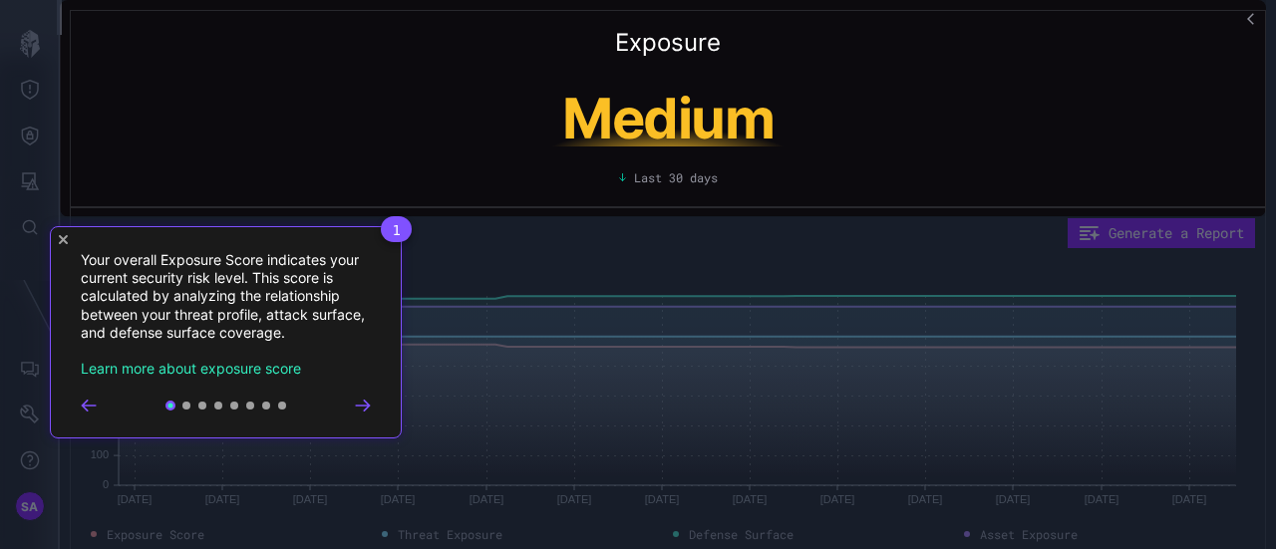
click at [59, 236] on icon "Close Tour" at bounding box center [63, 239] width 9 height 9
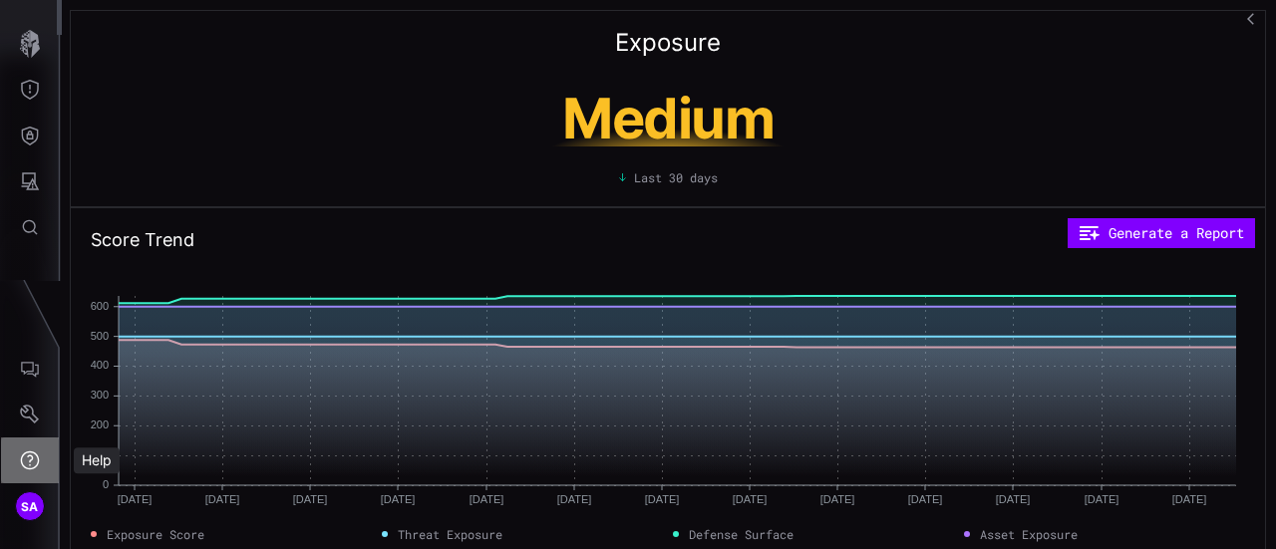
click at [38, 462] on icon "Help" at bounding box center [30, 461] width 19 height 19
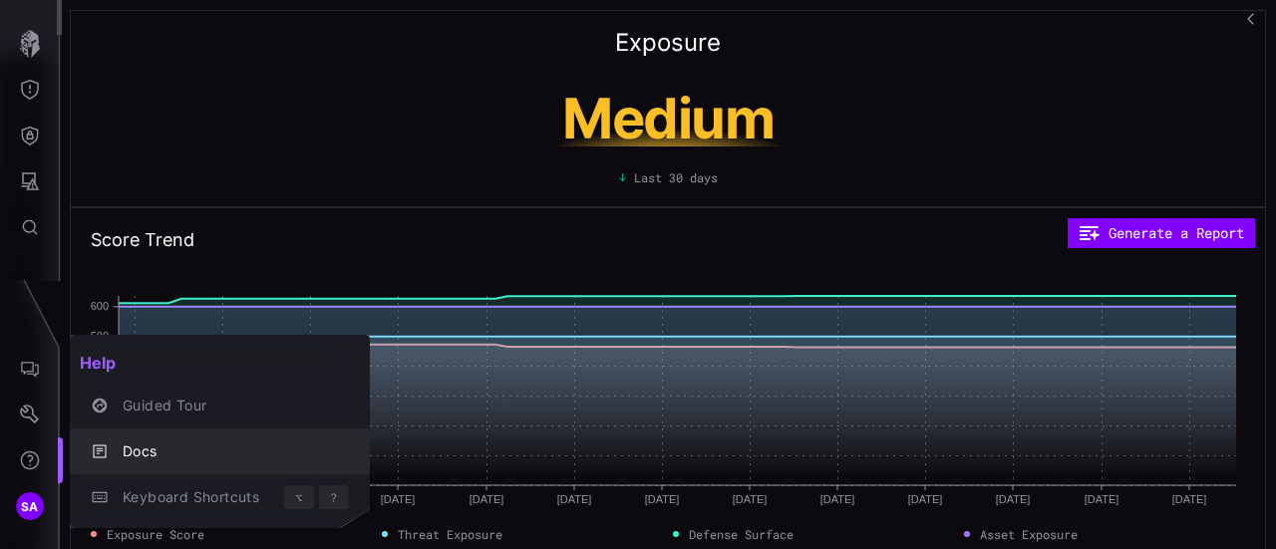
click at [198, 451] on div "Docs" at bounding box center [230, 452] width 235 height 25
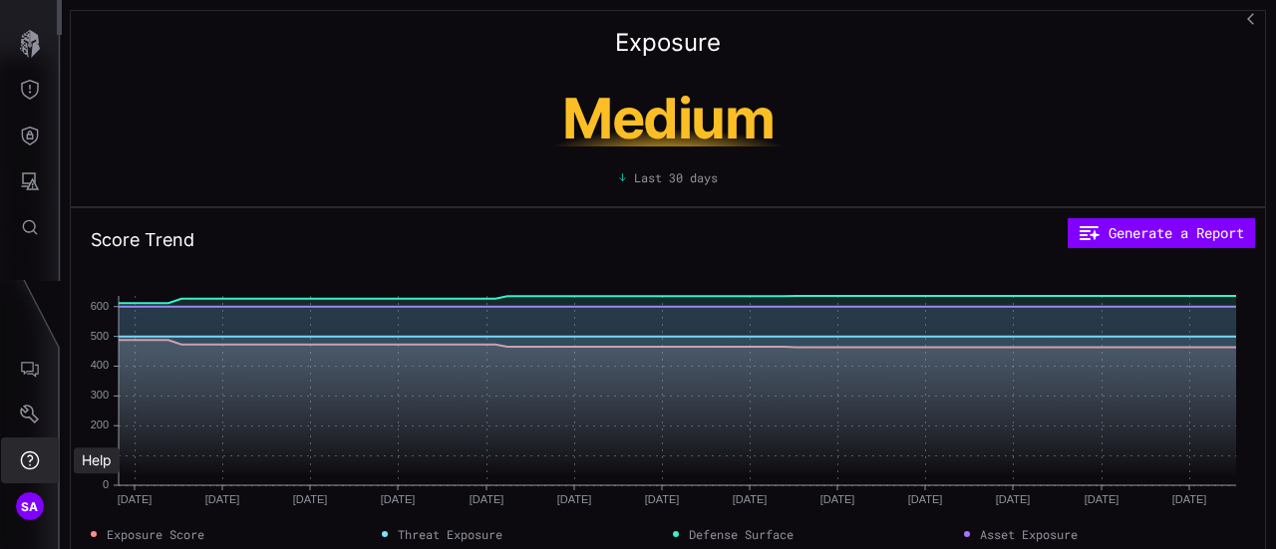
click at [24, 454] on icon "Help" at bounding box center [30, 461] width 19 height 19
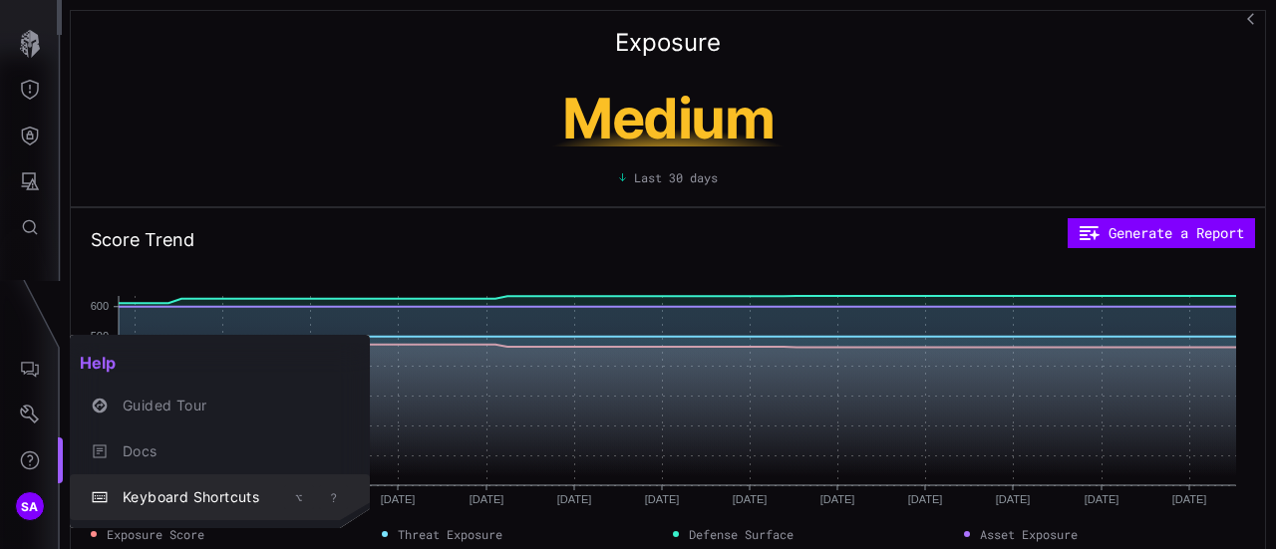
click at [160, 506] on div "Keyboard Shortcuts" at bounding box center [196, 498] width 167 height 25
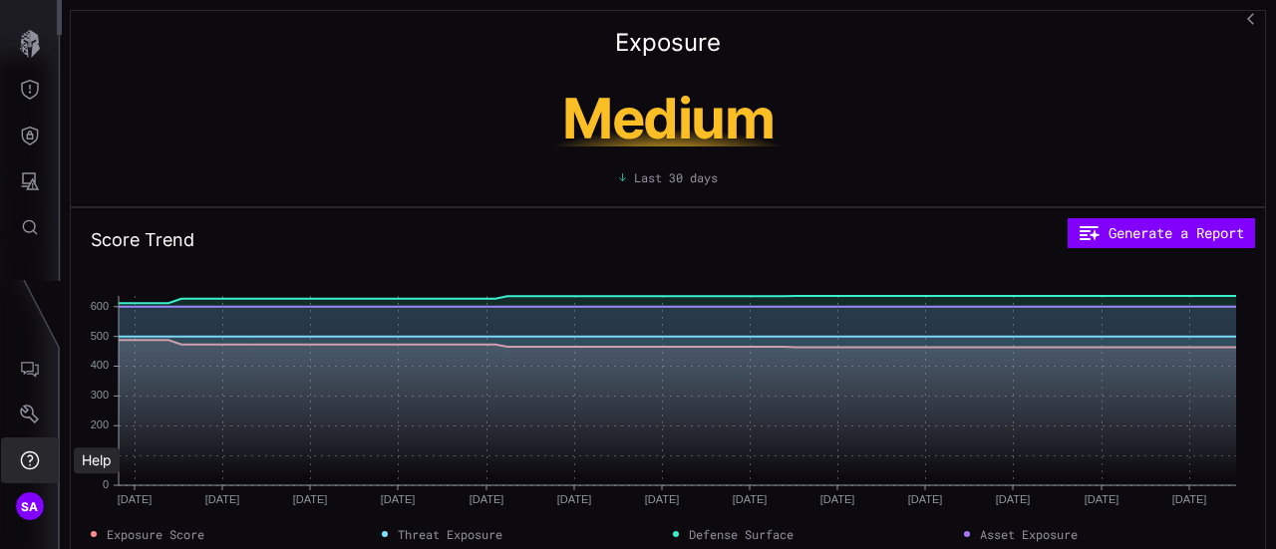
click at [30, 456] on icon "Help" at bounding box center [30, 461] width 19 height 19
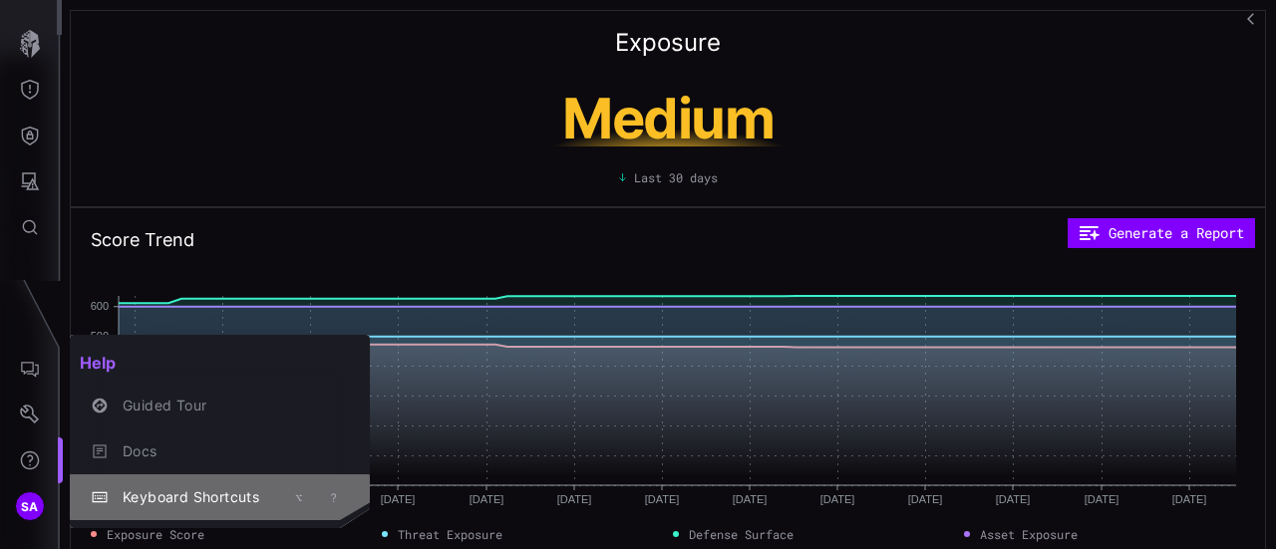
click at [182, 491] on span "Keyboard Shortcuts" at bounding box center [201, 497] width 157 height 17
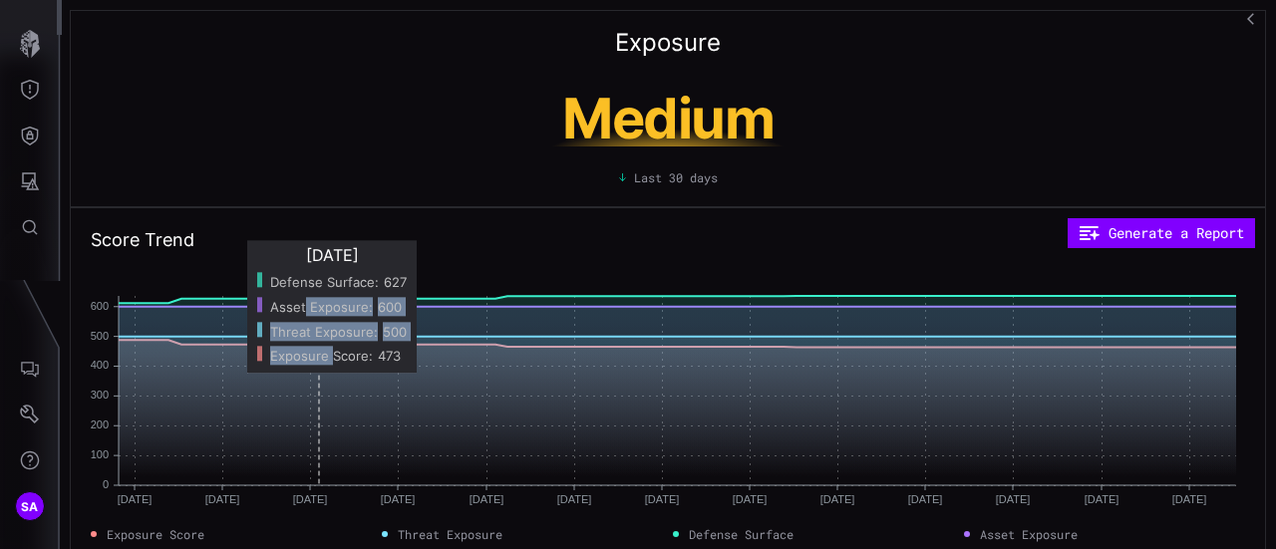
drag, startPoint x: 305, startPoint y: 299, endPoint x: 331, endPoint y: 372, distance: 77.3
click at [331, 372] on div "8/3/2025 Defense Surface : 627 Asset Exposure : 600 Threat Exposure : 500 Expos…" at bounding box center [332, 306] width 170 height 133
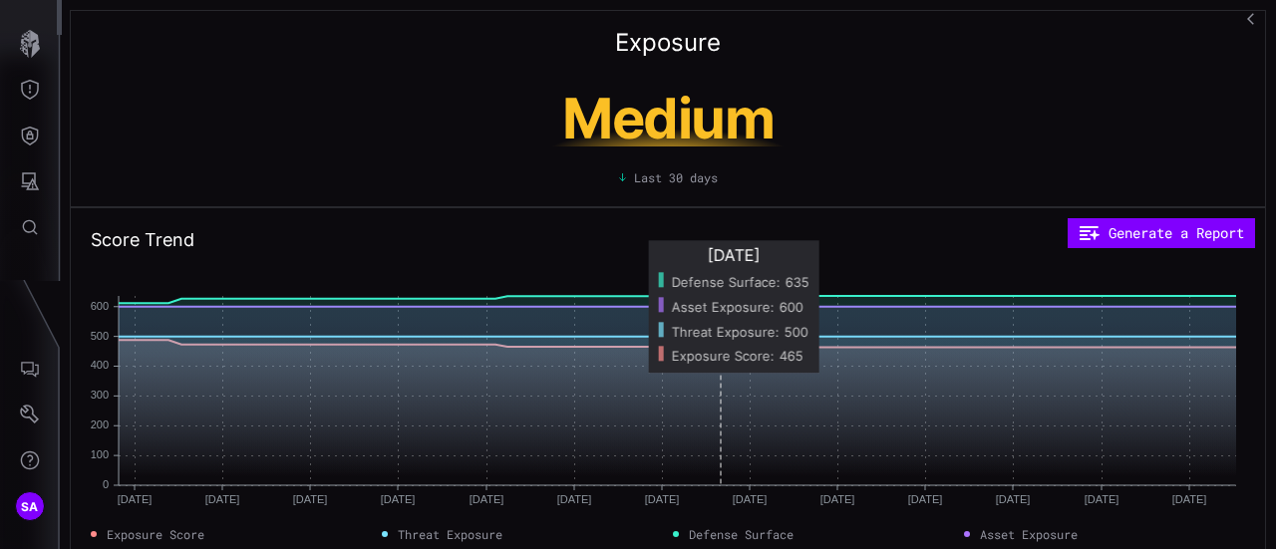
drag, startPoint x: 718, startPoint y: 400, endPoint x: 720, endPoint y: 422, distance: 22.0
click at [718, 400] on rect at bounding box center [678, 390] width 1118 height 189
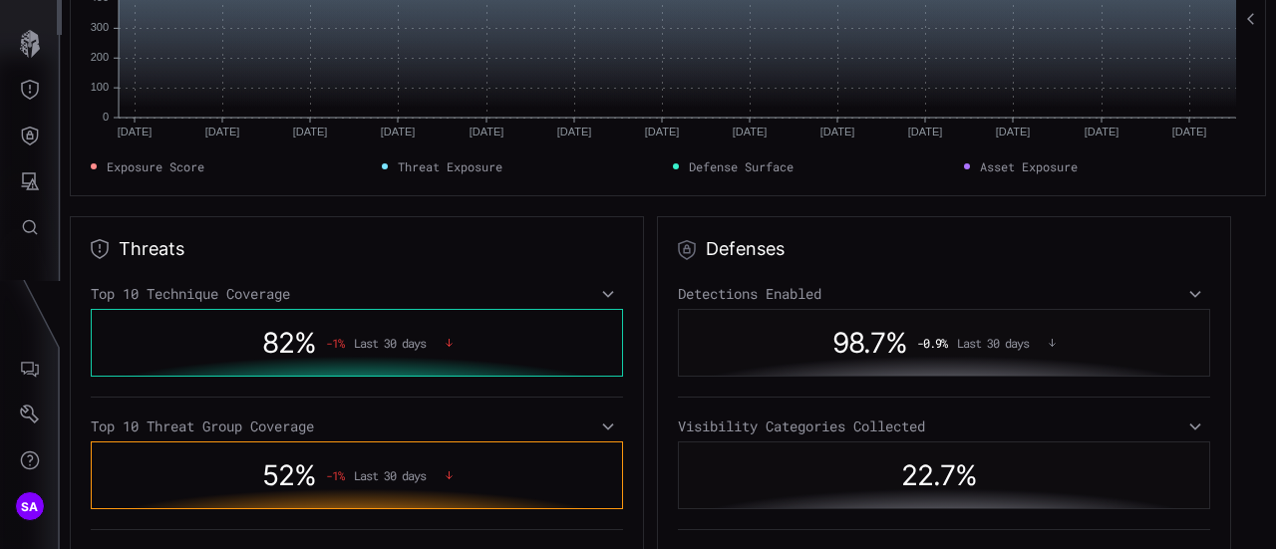
scroll to position [399, 0]
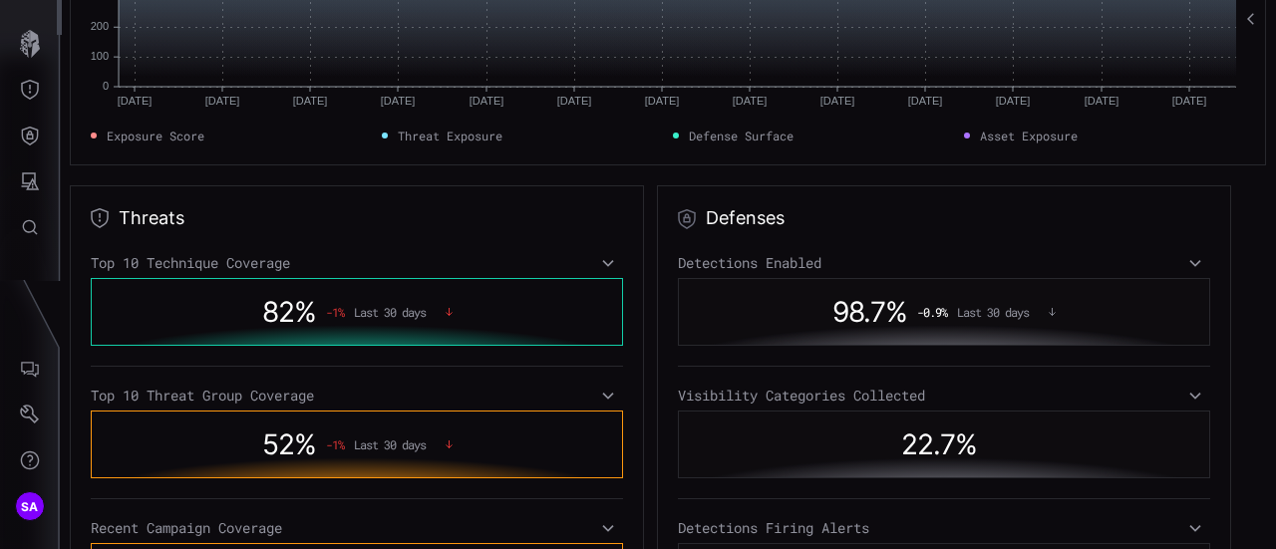
click at [880, 331] on div "98.7 % -0.9 % Last 30 days" at bounding box center [944, 312] width 511 height 46
click at [870, 265] on div "Detections Enabled" at bounding box center [944, 263] width 532 height 18
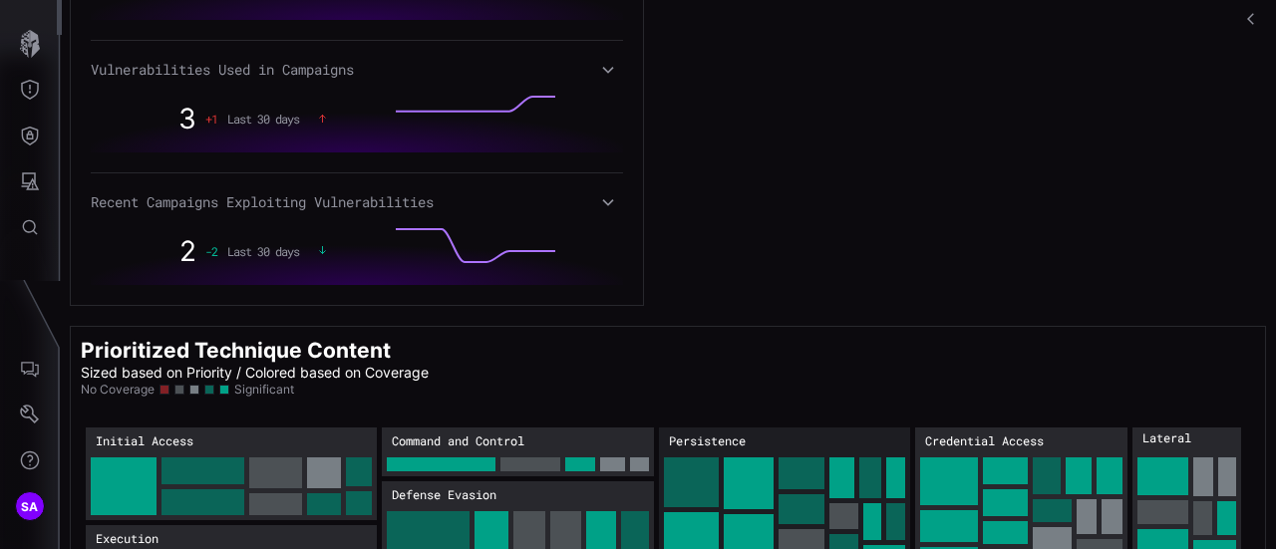
scroll to position [1496, 0]
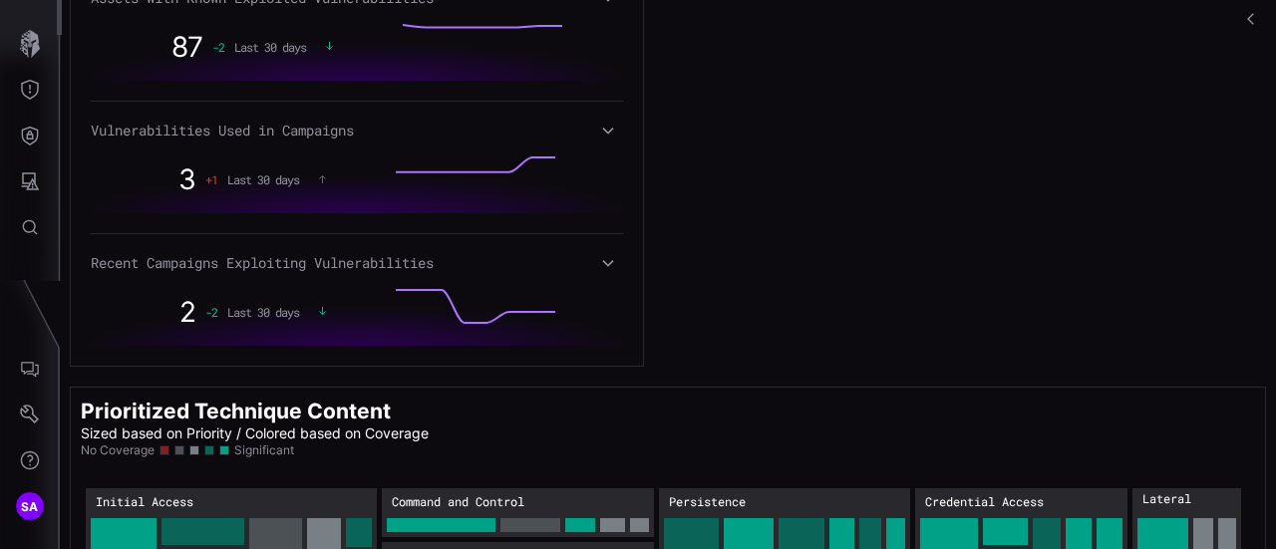
click at [624, 248] on div "Vulnerabilities Assets With Known Exploited Vulnerabilities 87 -2 Last 30 days …" at bounding box center [357, 143] width 574 height 447
click at [593, 264] on div "Assets With Known Exploited Vulnerabilities 87 -2 Last 30 days Vulnerabilities …" at bounding box center [357, 167] width 532 height 357
click at [601, 255] on icon at bounding box center [608, 263] width 14 height 16
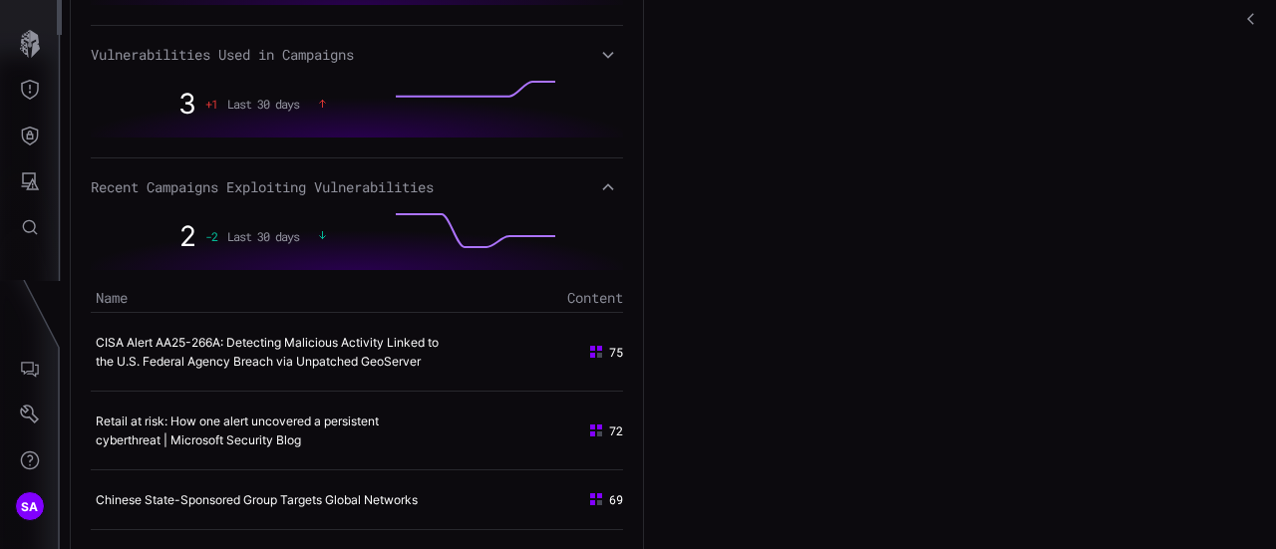
scroll to position [1795, 0]
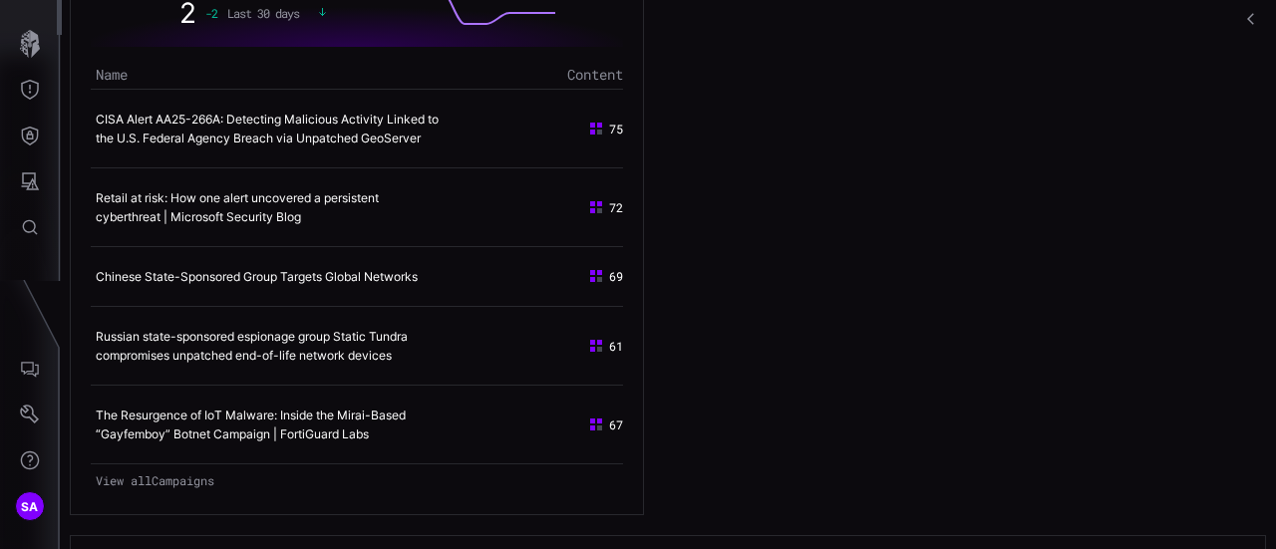
click at [601, 267] on div "69" at bounding box center [546, 276] width 155 height 18
click at [600, 337] on div "61" at bounding box center [546, 346] width 155 height 18
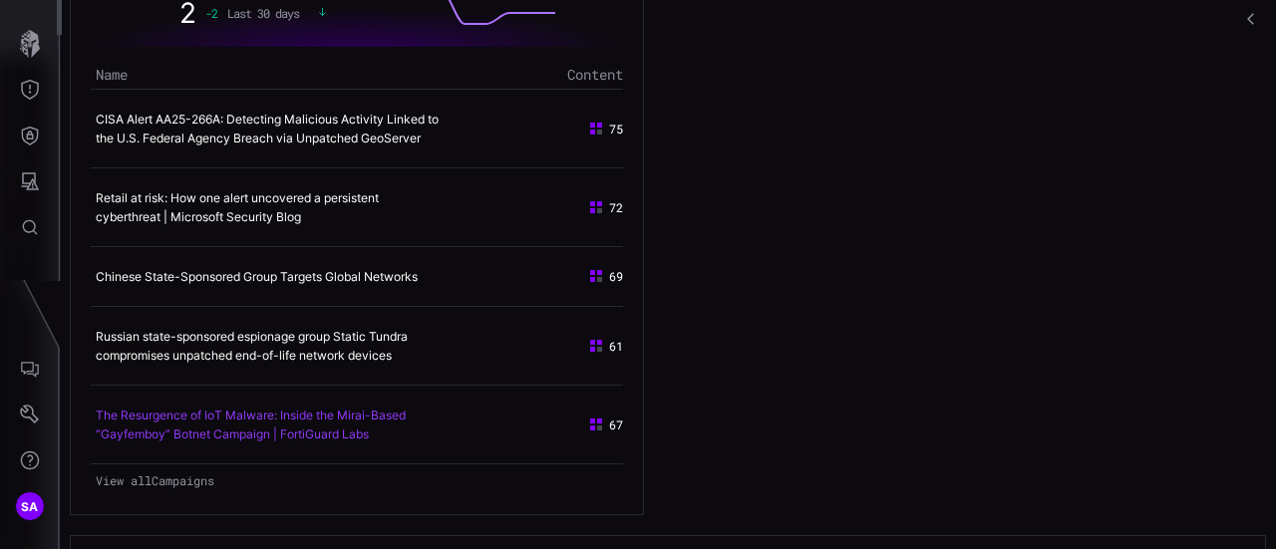
click at [367, 408] on link "The Resurgence of IoT Malware: Inside the Mirai-Based “Gayfemboy” Botnet Campai…" at bounding box center [251, 425] width 310 height 34
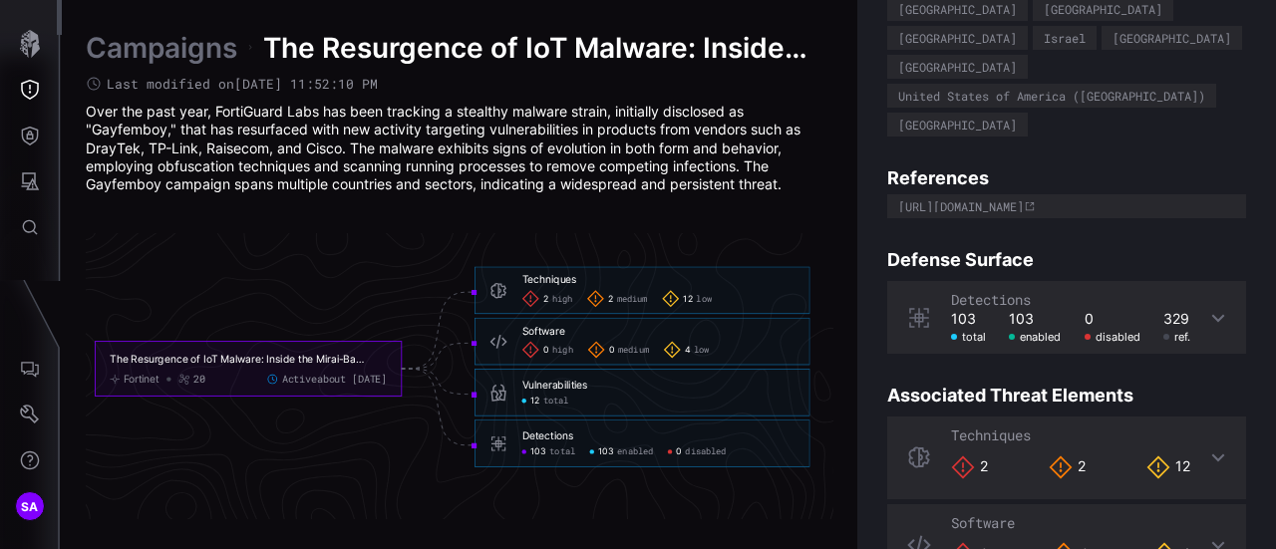
scroll to position [414, 0]
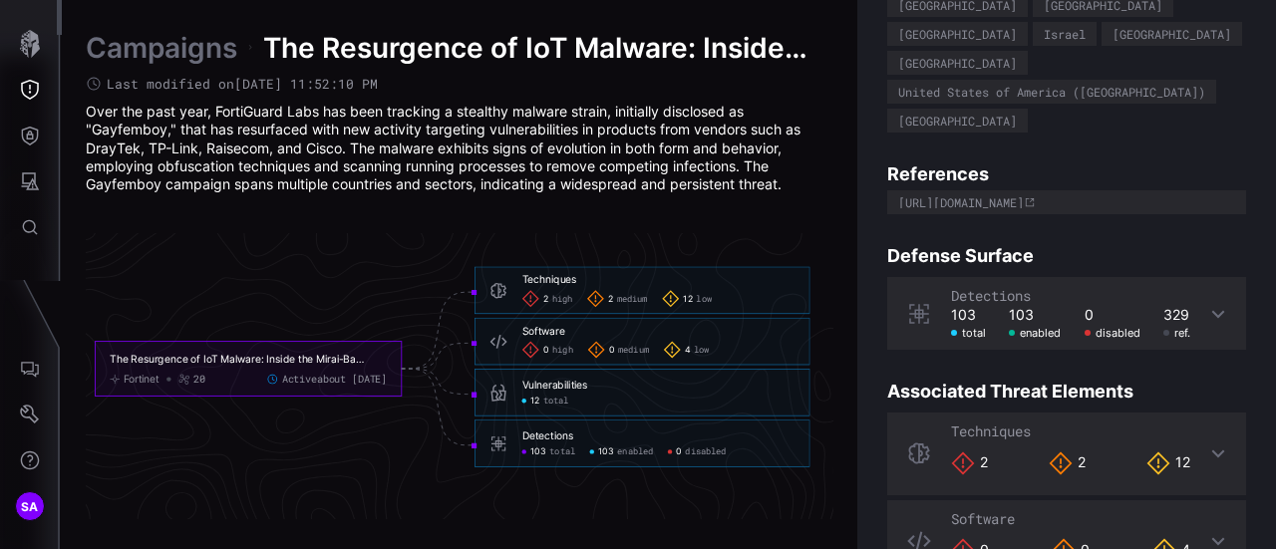
click at [1042, 287] on div "Detections 103 total 103 enabled 0 disabled 329 ref." at bounding box center [1070, 313] width 239 height 53
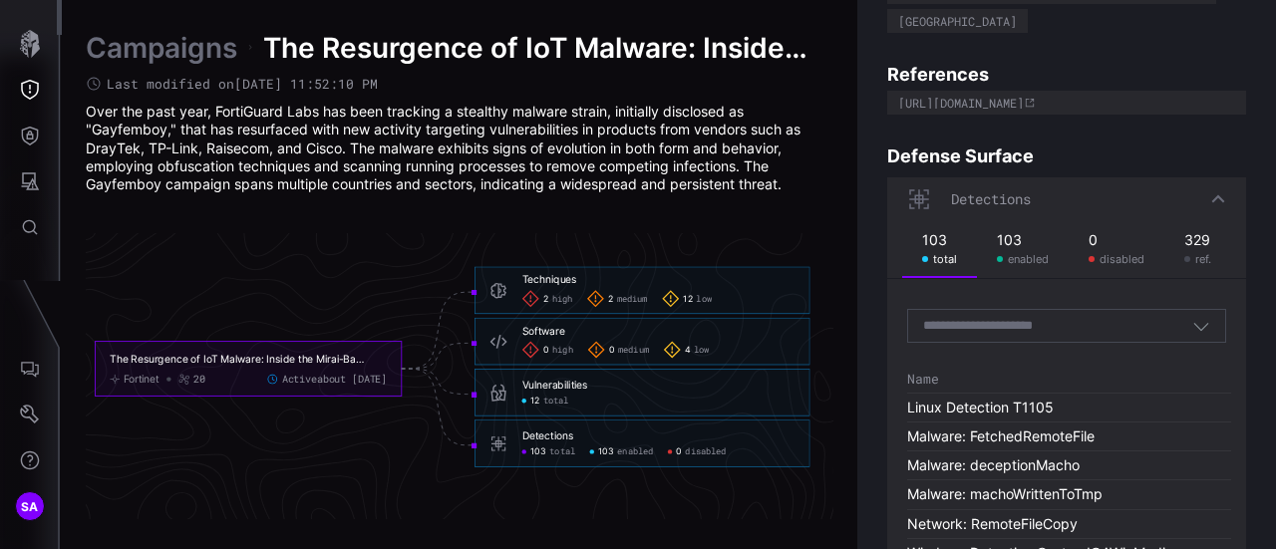
scroll to position [613, 0]
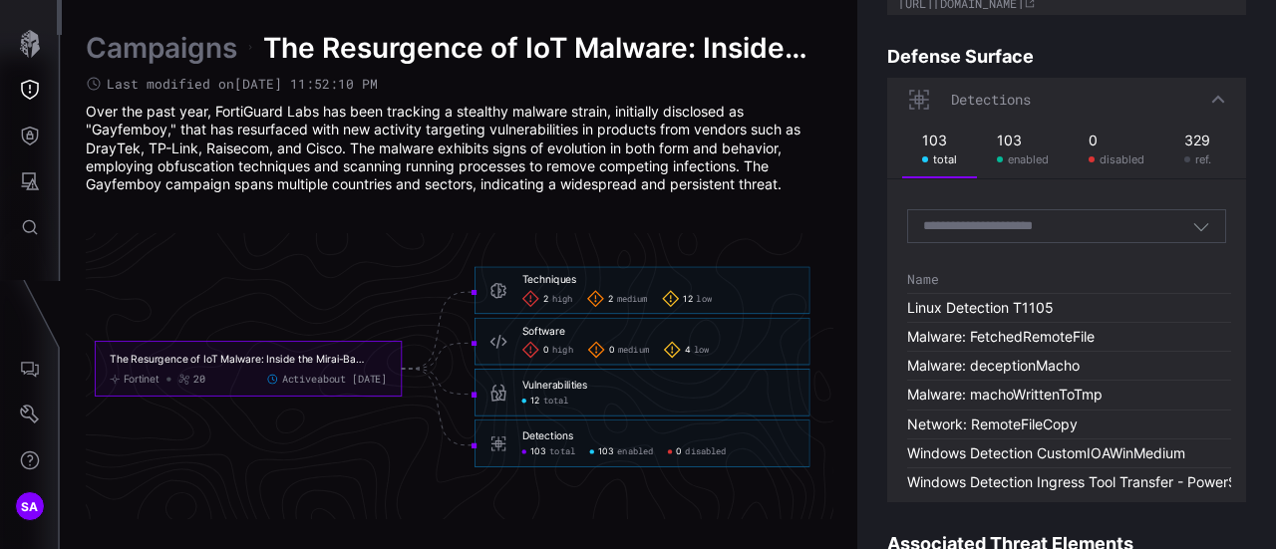
click at [560, 278] on div "Techniques" at bounding box center [550, 279] width 55 height 13
click at [266, 384] on icon at bounding box center [272, 380] width 12 height 12
click at [569, 354] on span "high" at bounding box center [562, 350] width 20 height 11
click at [494, 343] on icon at bounding box center [499, 342] width 18 height 18
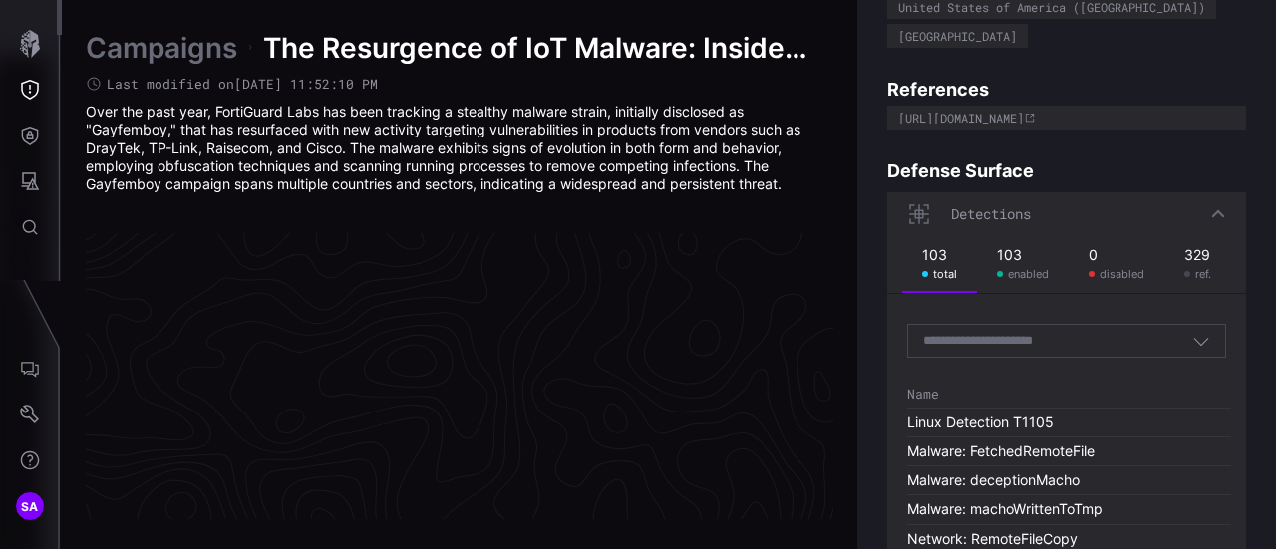
scroll to position [0, 0]
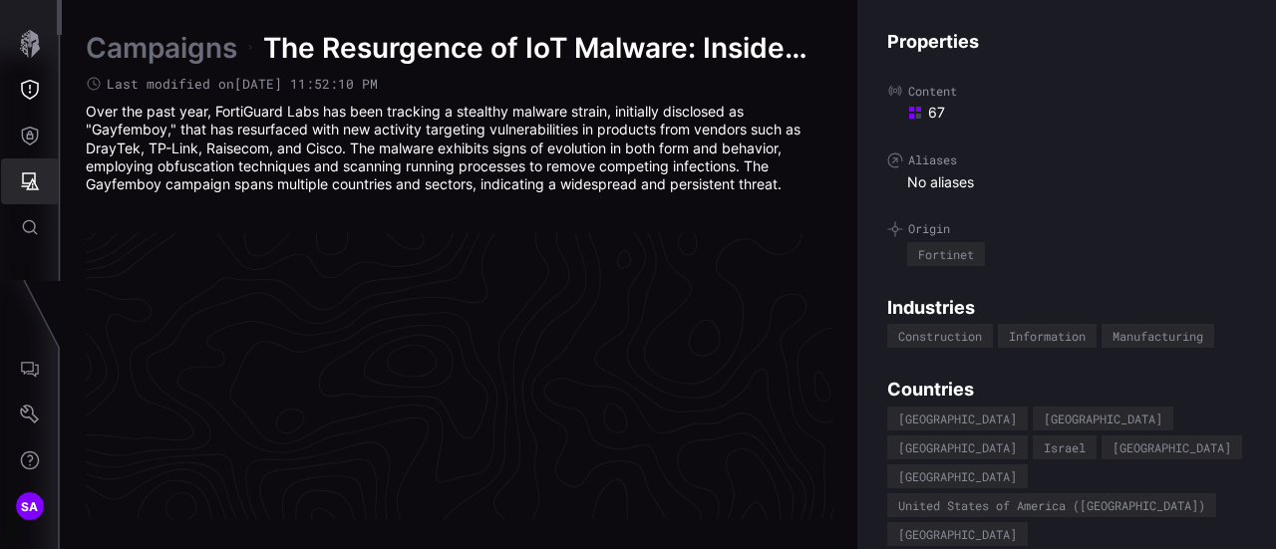
click at [29, 177] on icon "Attack Surface" at bounding box center [30, 182] width 20 height 20
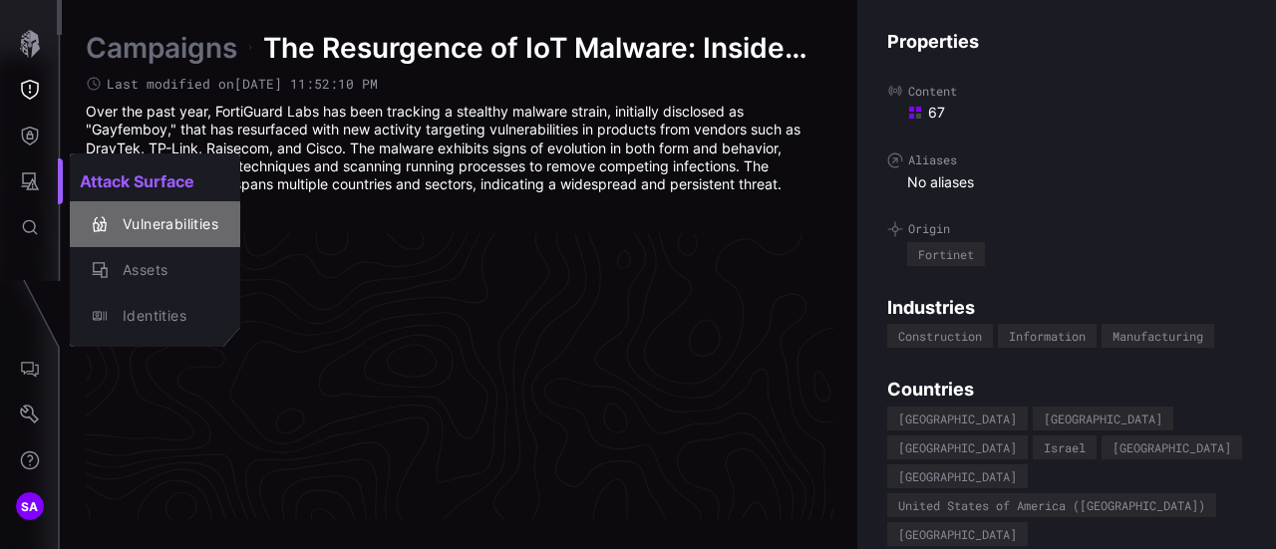
click at [207, 213] on div "Vulnerabilities" at bounding box center [166, 224] width 106 height 25
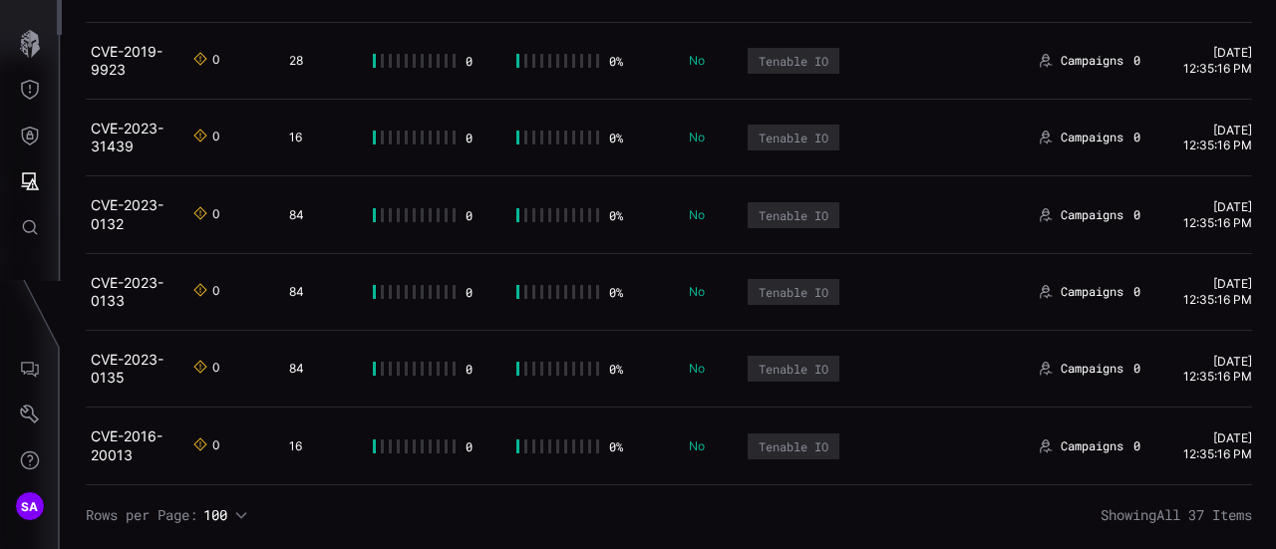
scroll to position [2685, 0]
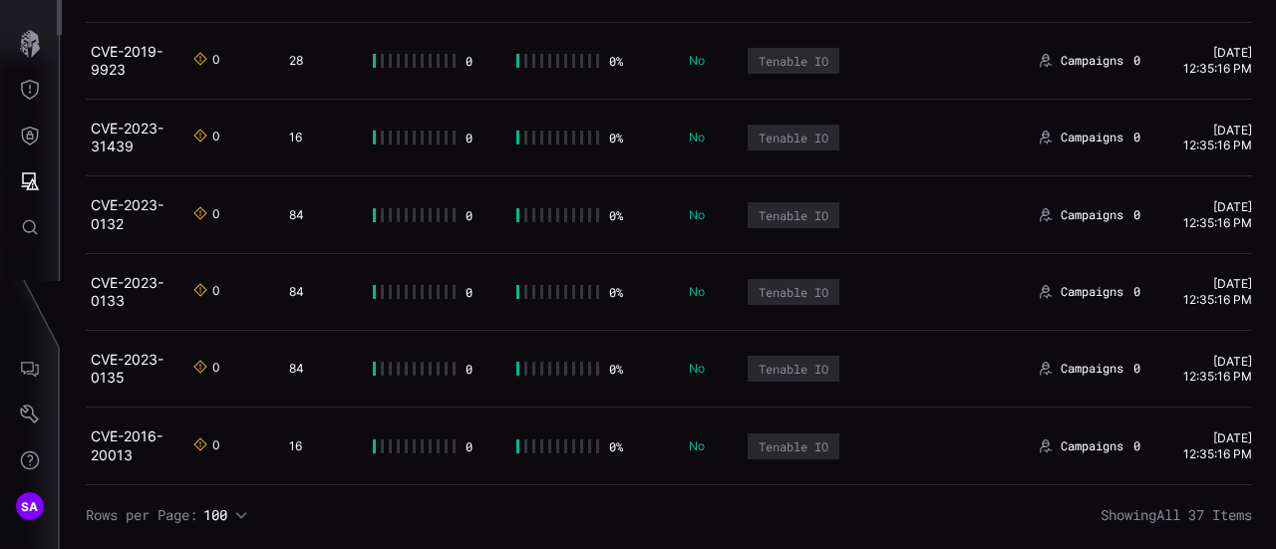
click at [755, 74] on div "Tenable IO" at bounding box center [794, 61] width 92 height 26
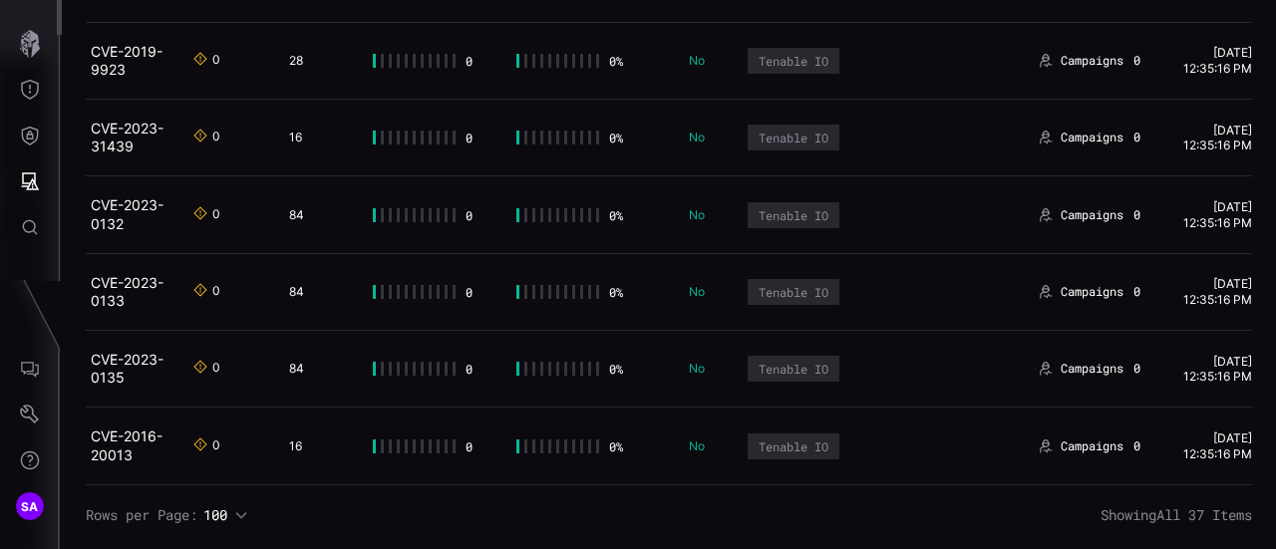
click at [106, 79] on h2 "CVE-2019-9923" at bounding box center [130, 61] width 78 height 36
click at [108, 78] on link "CVE-2019-9923" at bounding box center [127, 60] width 72 height 35
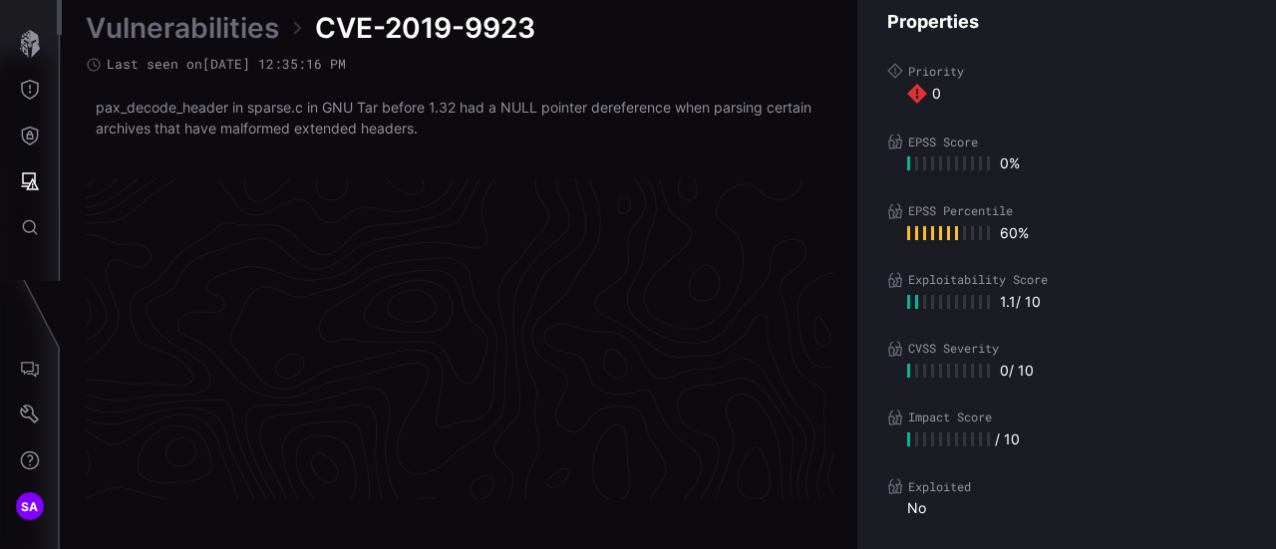
scroll to position [4334, 1129]
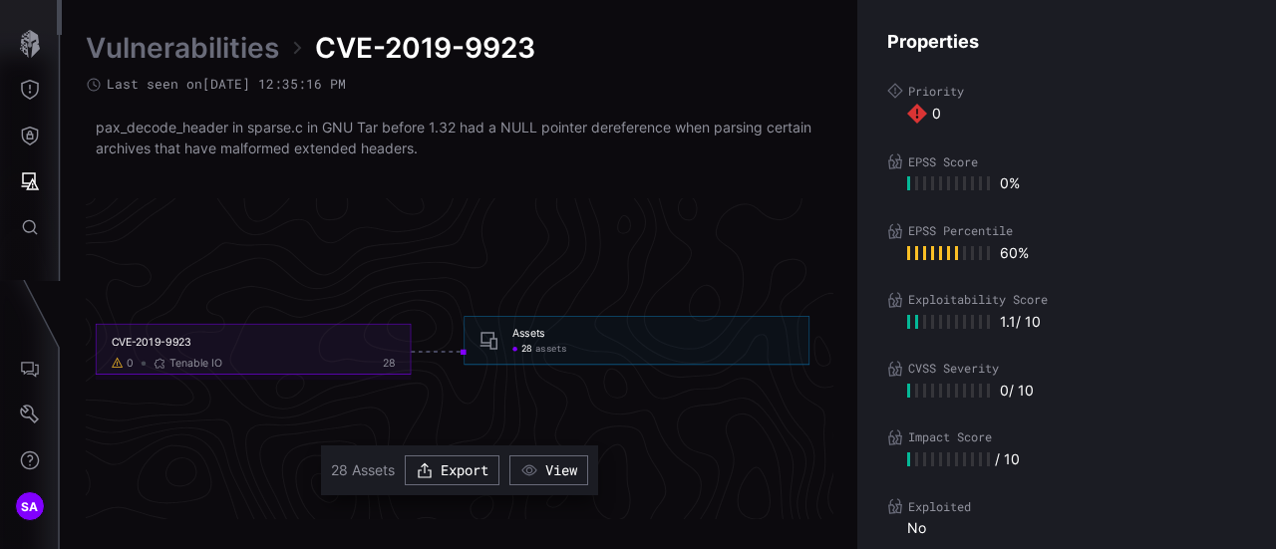
click at [412, 352] on icon at bounding box center [438, 352] width 53 height 0
click at [660, 348] on div "28 assets" at bounding box center [653, 350] width 281 height 12
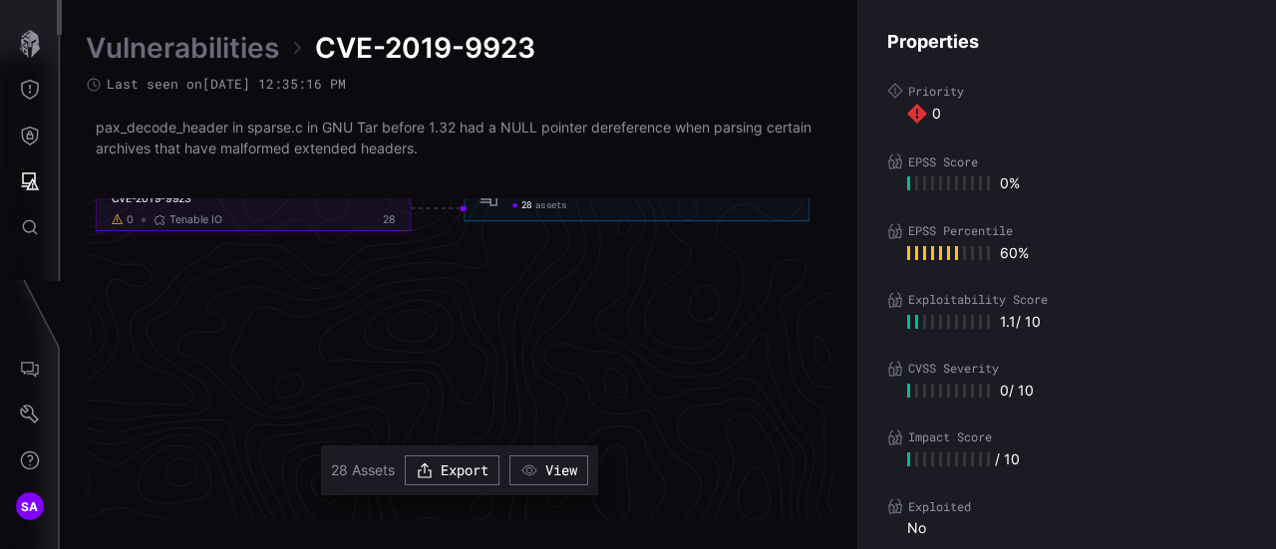
scroll to position [4433, 1129]
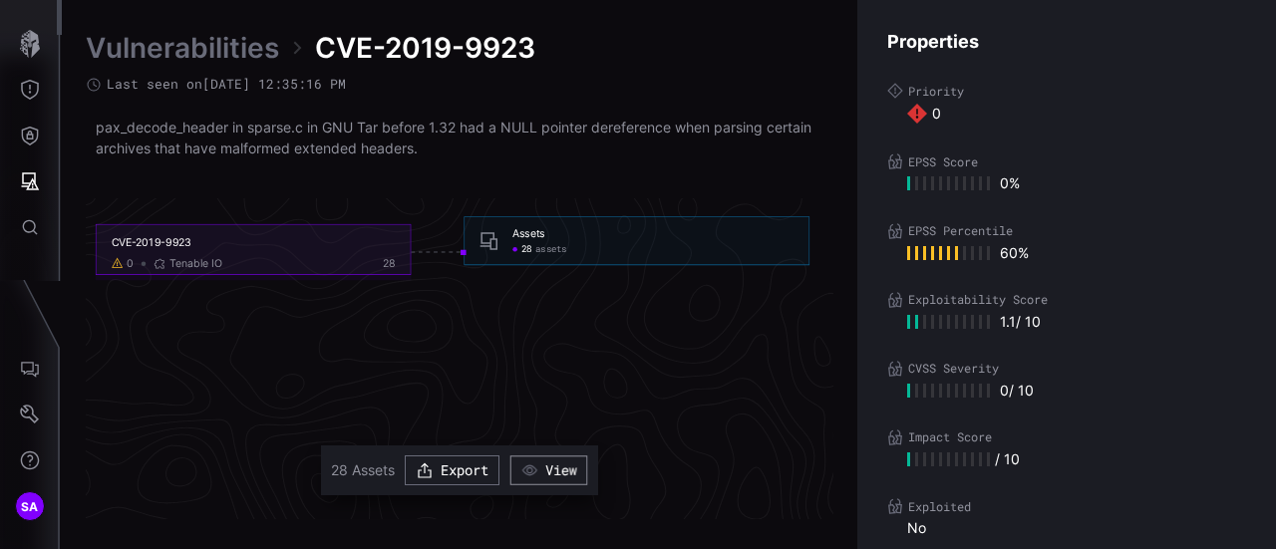
click at [543, 479] on div "button" at bounding box center [534, 471] width 25 height 18
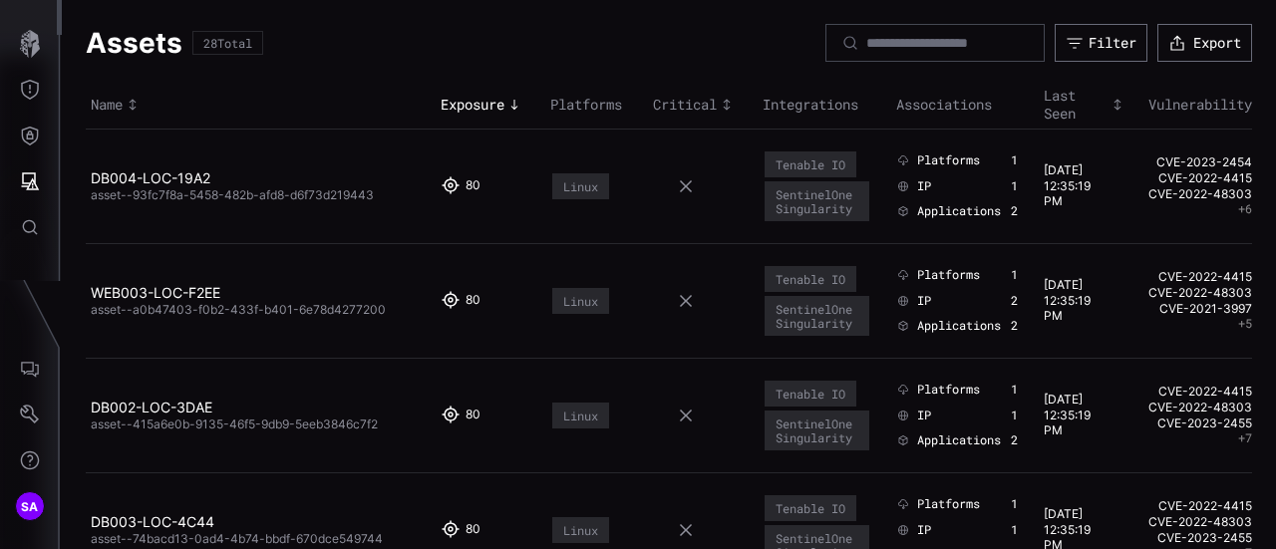
click at [680, 185] on icon at bounding box center [686, 186] width 12 height 12
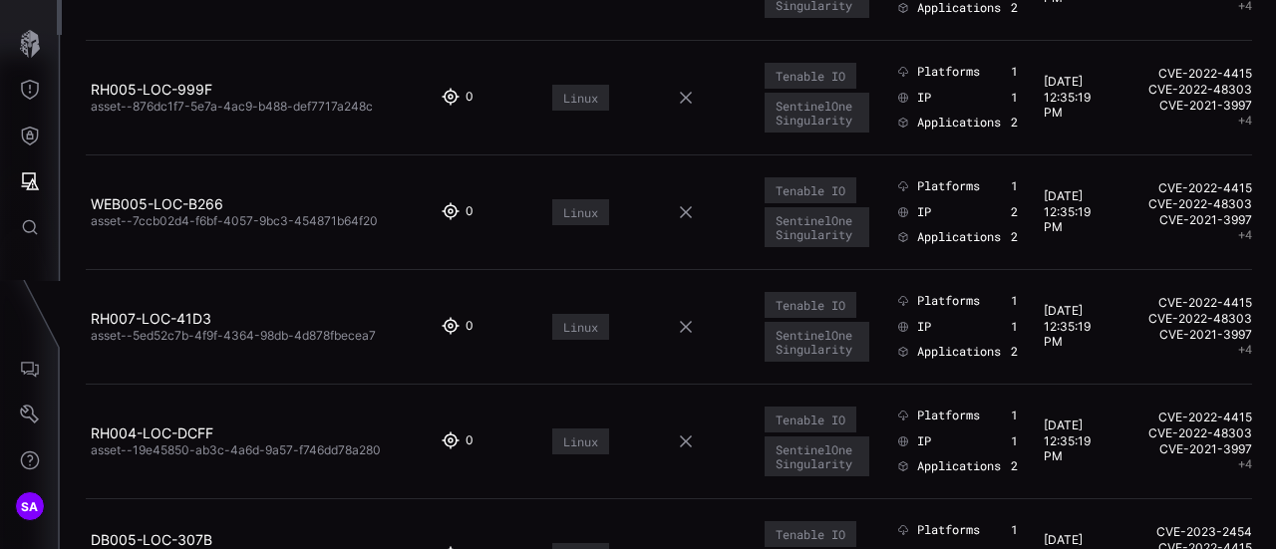
scroll to position [2792, 0]
